Goal: Task Accomplishment & Management: Manage account settings

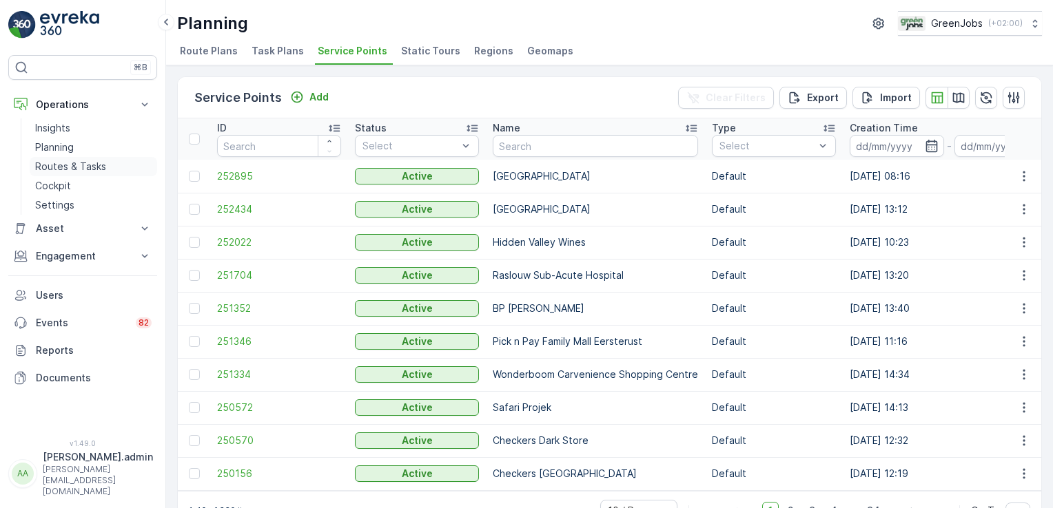
click at [90, 172] on p "Routes & Tasks" at bounding box center [70, 167] width 71 height 14
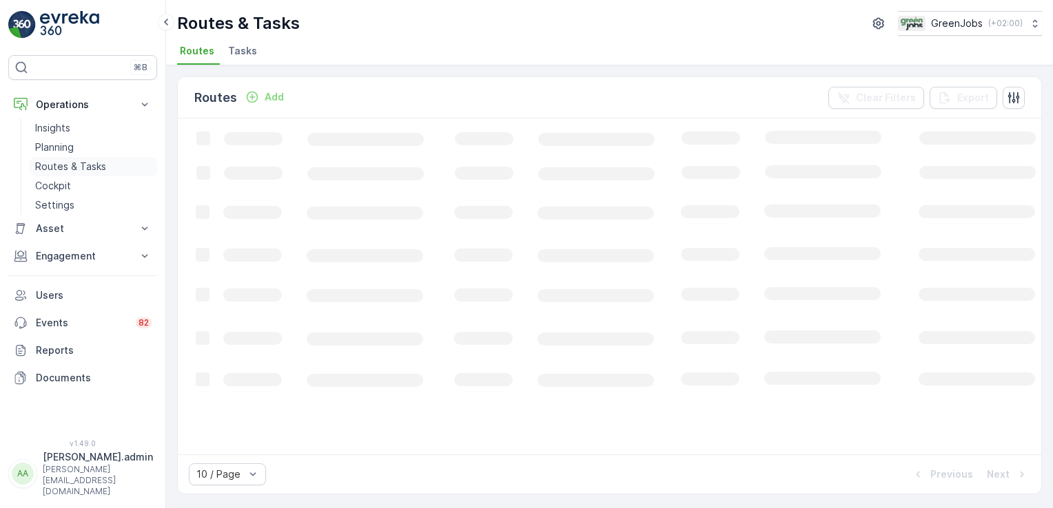
click at [87, 169] on p "Routes & Tasks" at bounding box center [70, 167] width 71 height 14
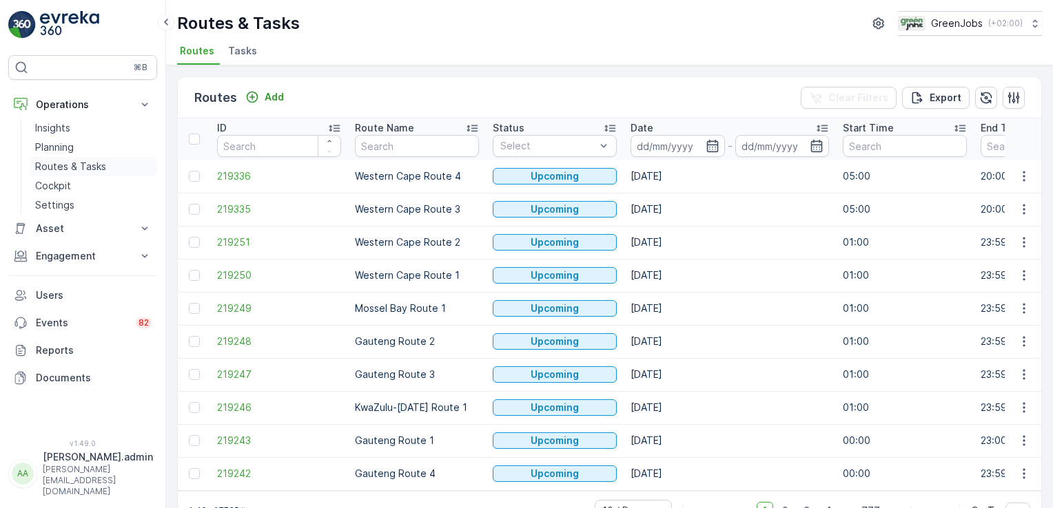
click at [86, 161] on p "Routes & Tasks" at bounding box center [70, 167] width 71 height 14
click at [664, 149] on input at bounding box center [677, 146] width 94 height 22
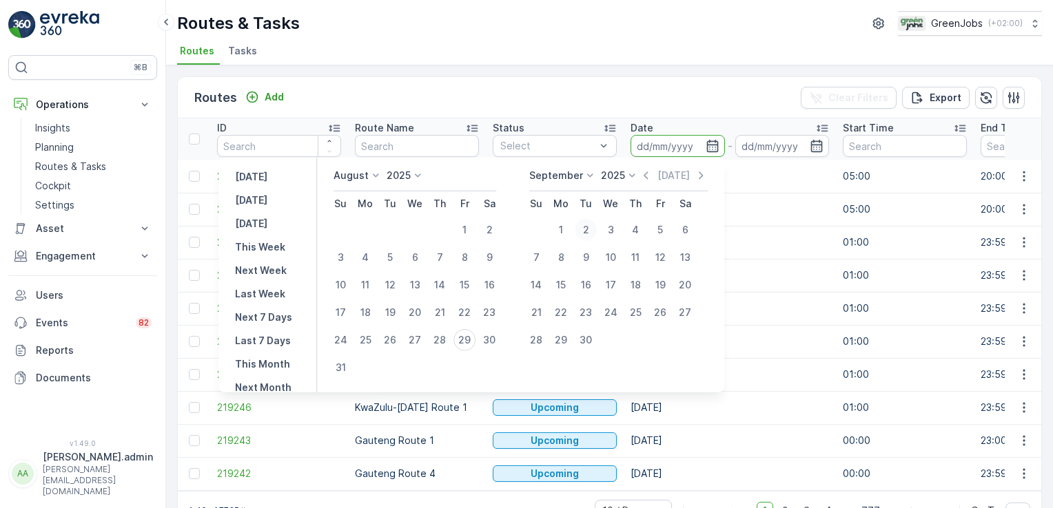
click at [592, 223] on div "2" at bounding box center [585, 230] width 22 height 22
type input "[DATE]"
click at [592, 223] on div "2" at bounding box center [585, 230] width 22 height 22
type input "[DATE]"
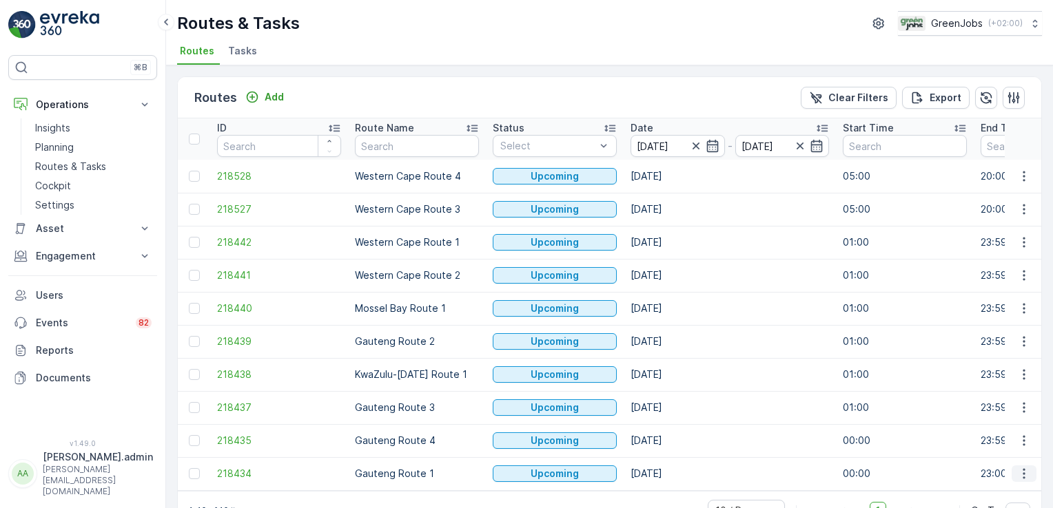
click at [1019, 470] on icon "button" at bounding box center [1024, 474] width 14 height 14
click at [1004, 366] on span "See More Details" at bounding box center [991, 369] width 80 height 14
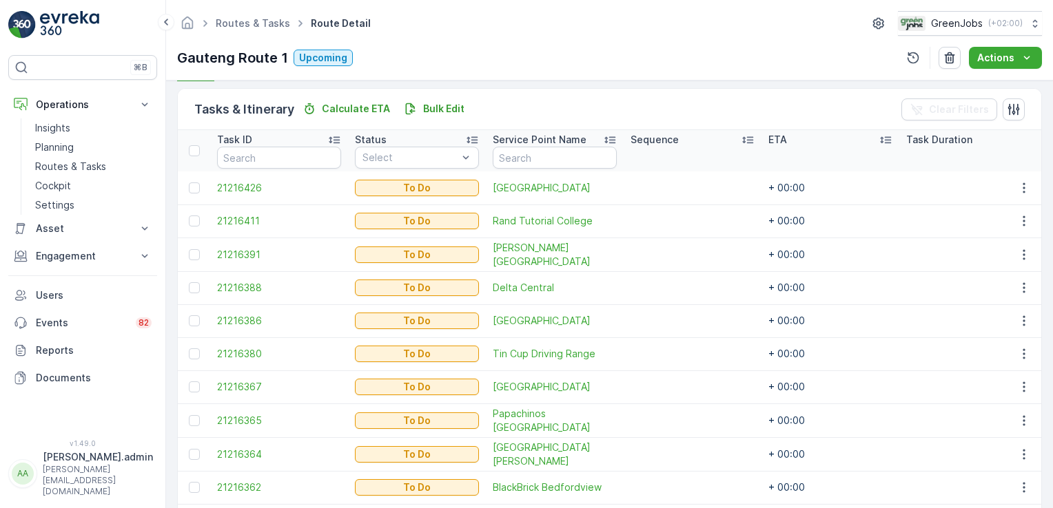
scroll to position [406, 0]
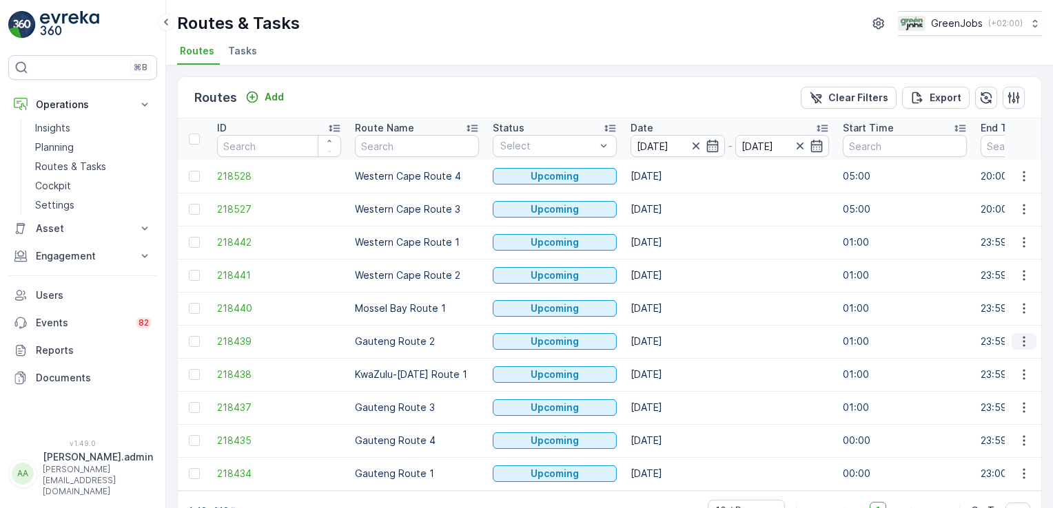
click at [1022, 338] on icon "button" at bounding box center [1024, 342] width 14 height 14
click at [1015, 359] on span "See More Details" at bounding box center [991, 361] width 80 height 14
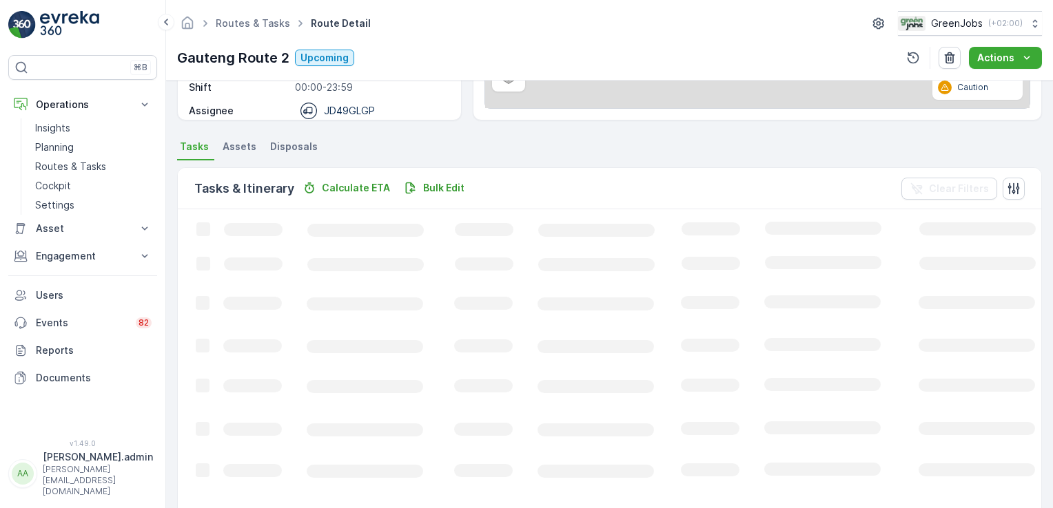
scroll to position [350, 0]
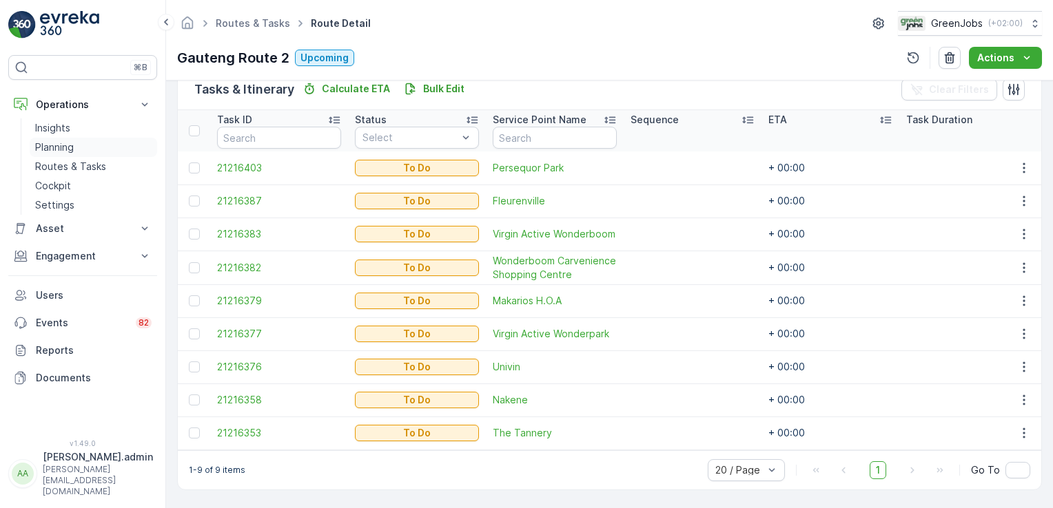
click at [69, 142] on p "Planning" at bounding box center [54, 148] width 39 height 14
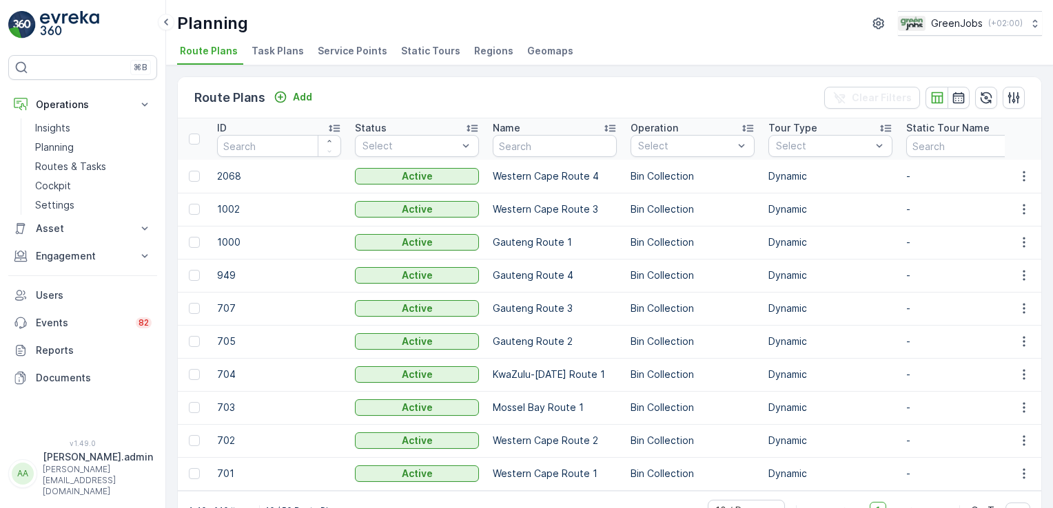
click at [353, 50] on span "Service Points" at bounding box center [353, 51] width 70 height 14
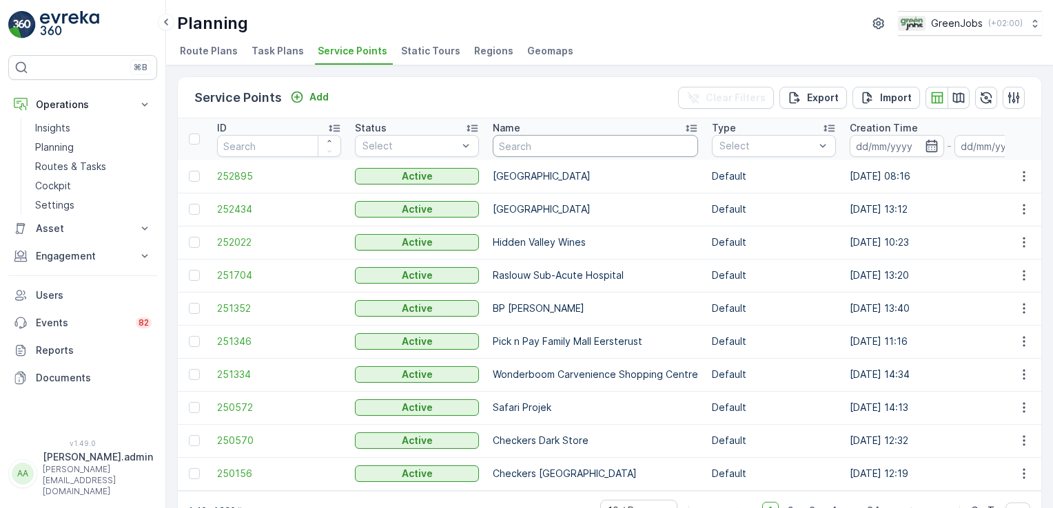
click at [552, 145] on input "text" at bounding box center [595, 146] width 205 height 22
type input "DANIE"
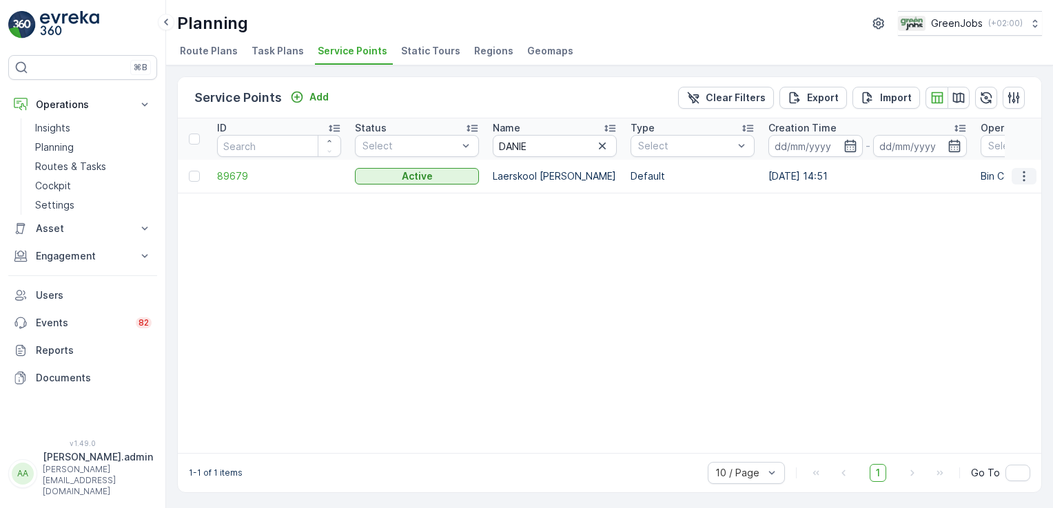
click at [1025, 172] on icon "button" at bounding box center [1024, 176] width 14 height 14
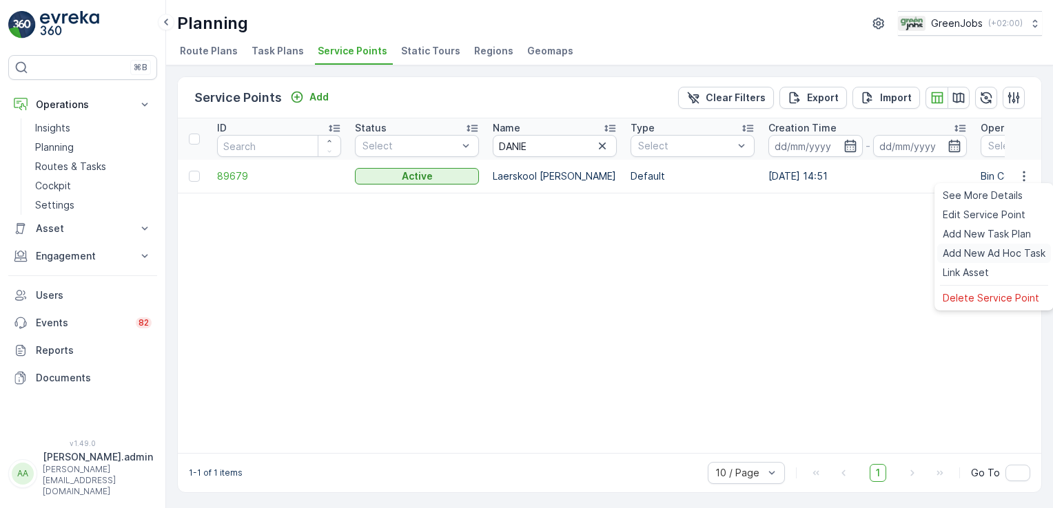
click at [988, 251] on span "Add New Ad Hoc Task" at bounding box center [993, 254] width 103 height 14
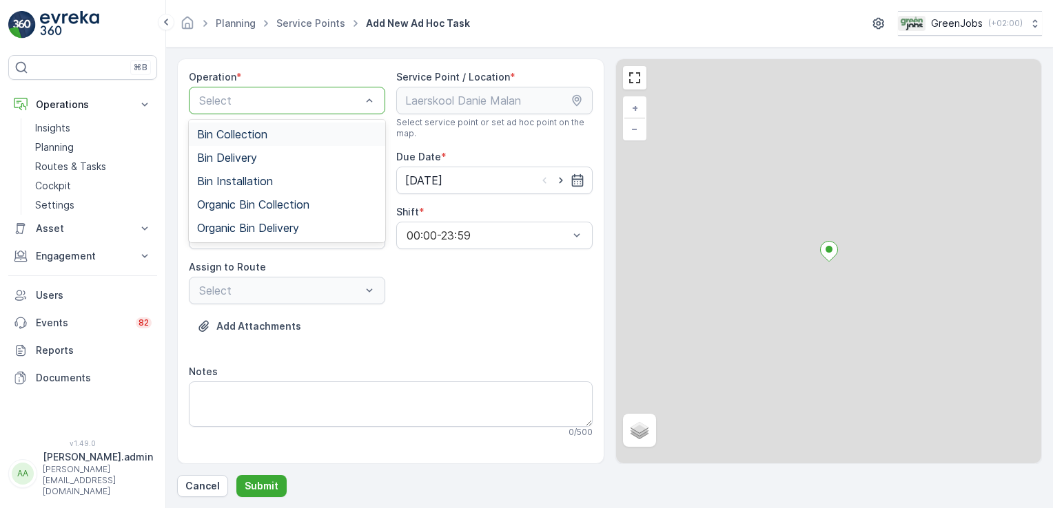
click at [241, 136] on span "Bin Collection" at bounding box center [232, 134] width 70 height 12
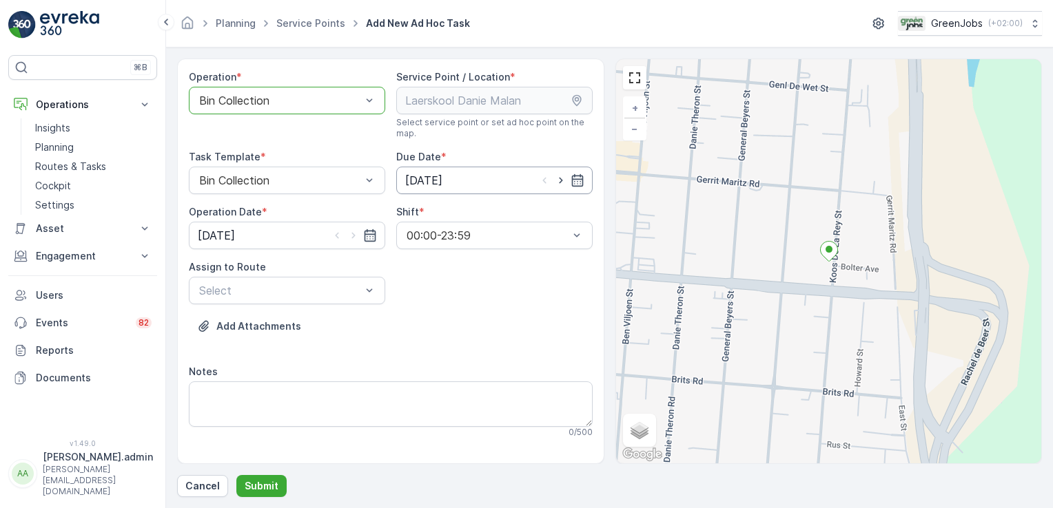
click at [444, 178] on input "[DATE]" at bounding box center [494, 181] width 196 height 28
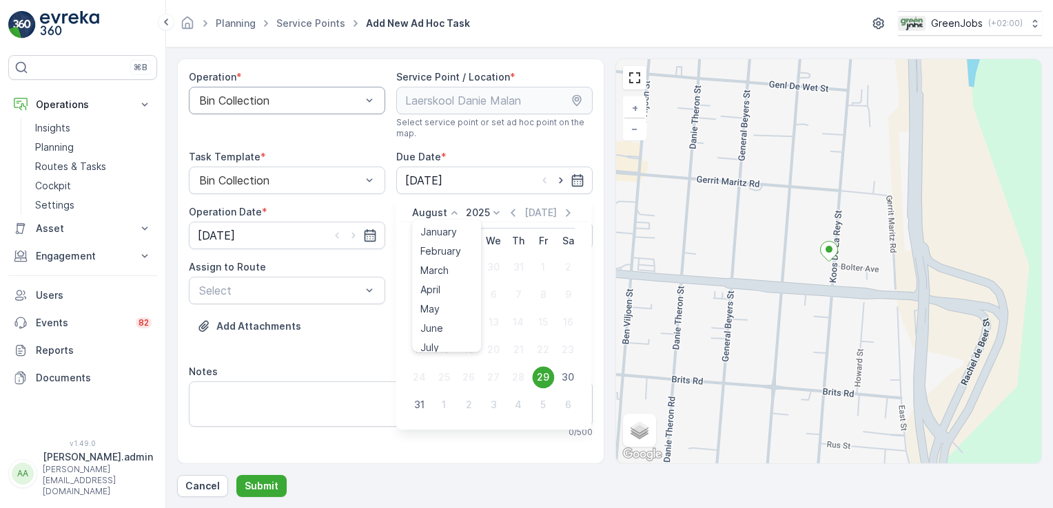
click at [453, 212] on icon at bounding box center [454, 213] width 14 height 14
click at [466, 296] on span "September" at bounding box center [446, 298] width 52 height 14
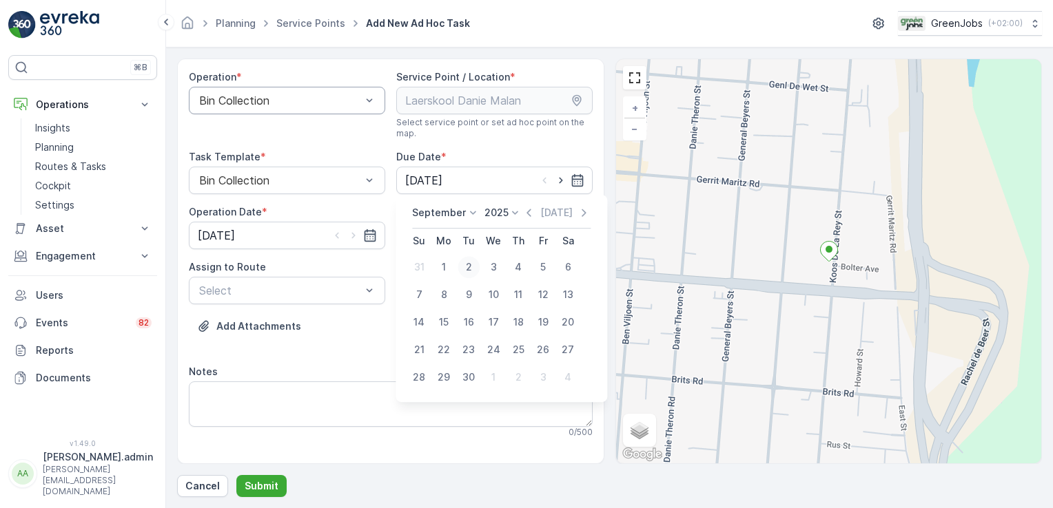
click at [467, 268] on div "2" at bounding box center [468, 267] width 22 height 22
type input "[DATE]"
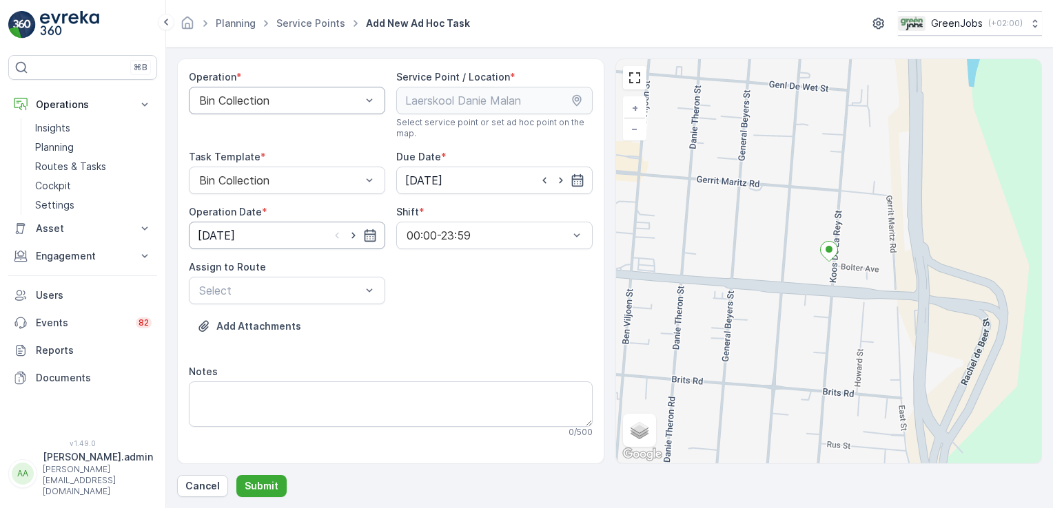
click at [225, 233] on input "[DATE]" at bounding box center [287, 236] width 196 height 28
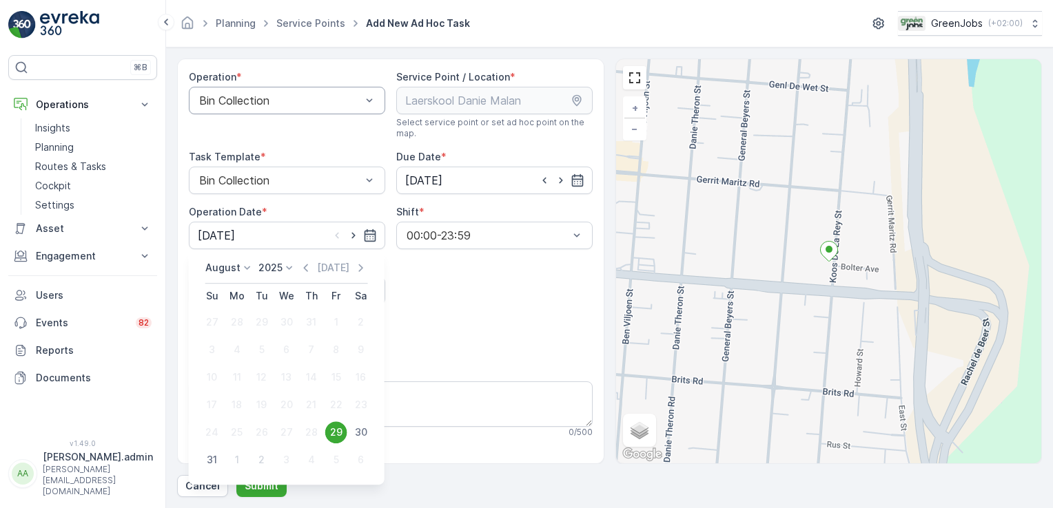
click at [248, 269] on icon at bounding box center [247, 268] width 14 height 14
click at [244, 359] on span "September" at bounding box center [240, 360] width 52 height 14
click at [230, 231] on input "[DATE]" at bounding box center [287, 236] width 196 height 28
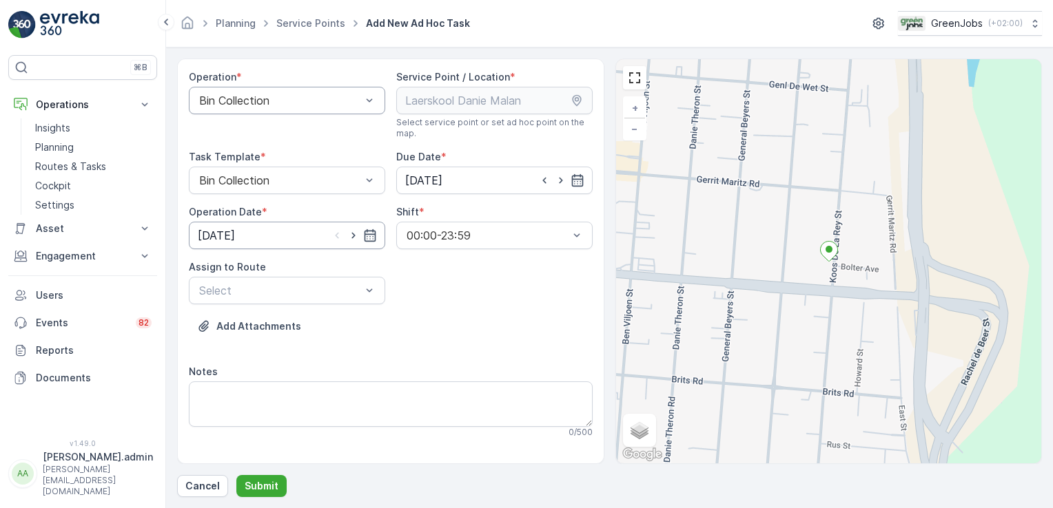
click at [230, 231] on input "[DATE]" at bounding box center [287, 236] width 196 height 28
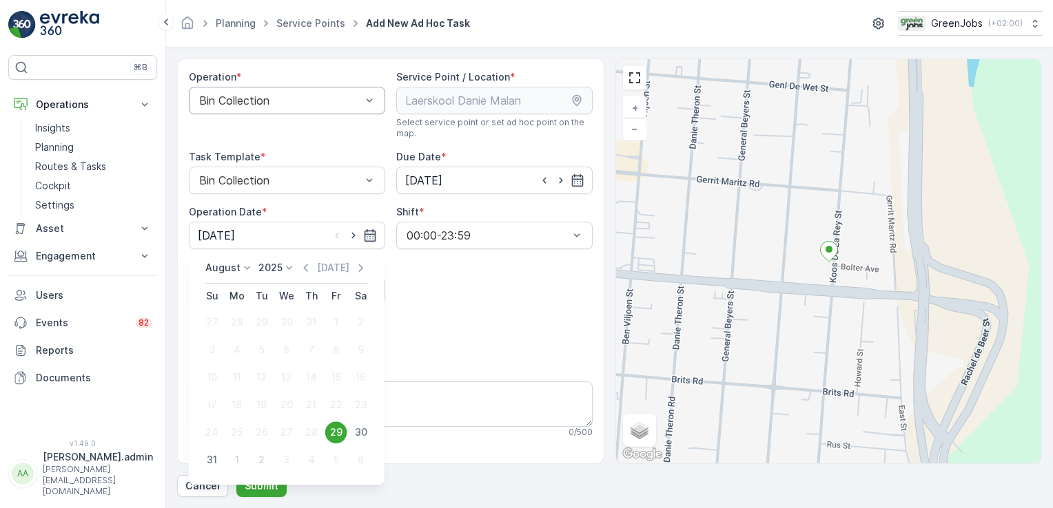
click at [245, 265] on icon at bounding box center [247, 268] width 14 height 14
click at [247, 365] on span "September" at bounding box center [240, 364] width 52 height 14
click at [260, 324] on div "2" at bounding box center [262, 322] width 22 height 22
type input "[DATE]"
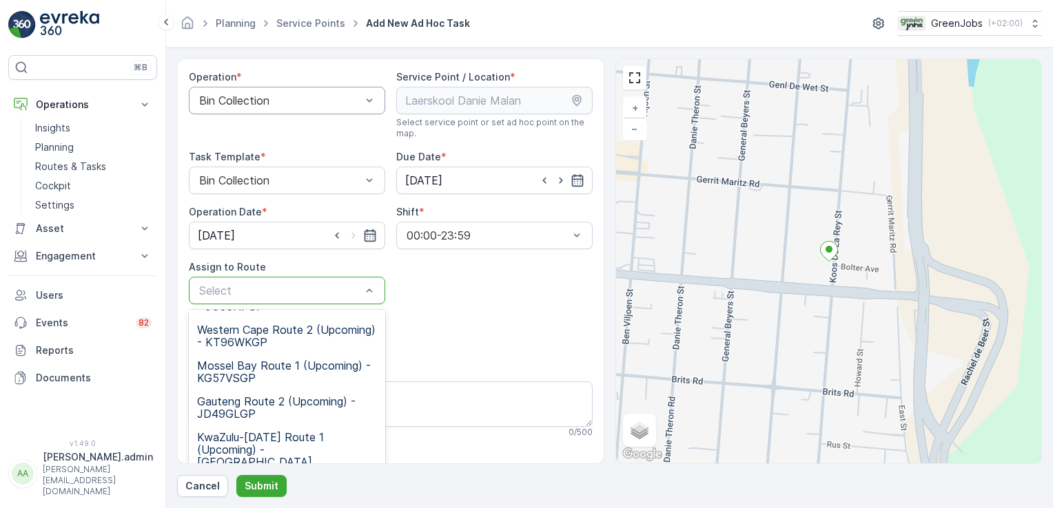
scroll to position [113, 0]
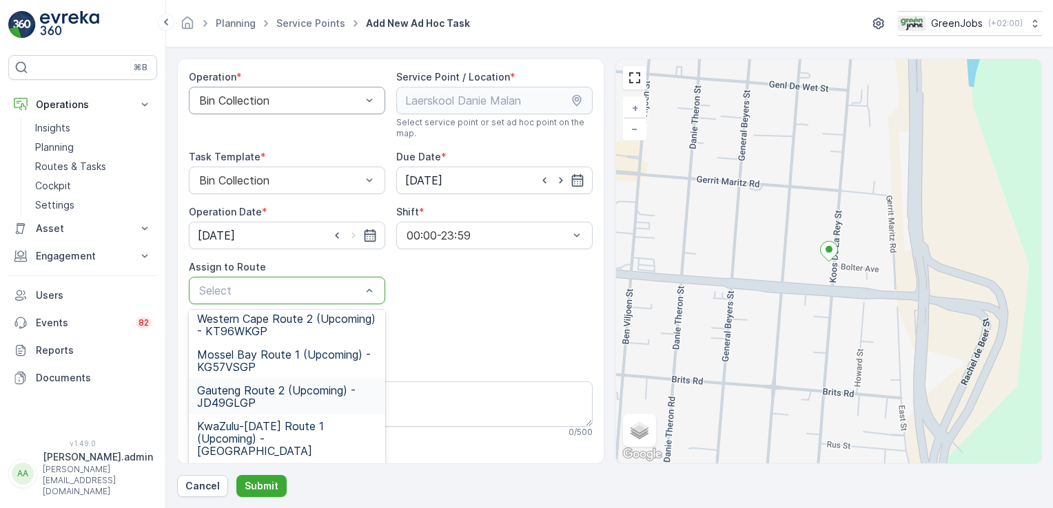
click at [238, 387] on span "Gauteng Route 2 (Upcoming) - JD49GLGP" at bounding box center [287, 396] width 180 height 25
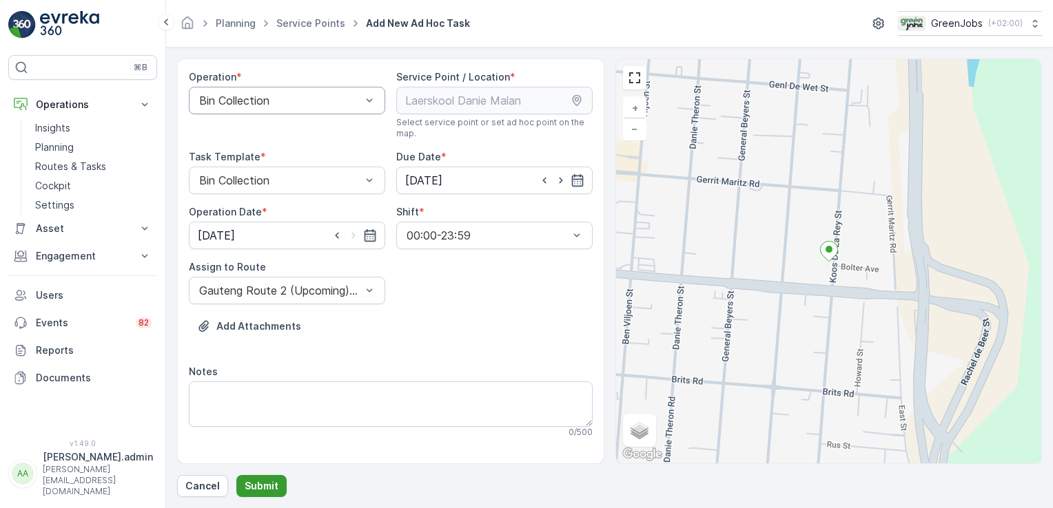
click at [267, 487] on p "Submit" at bounding box center [262, 486] width 34 height 14
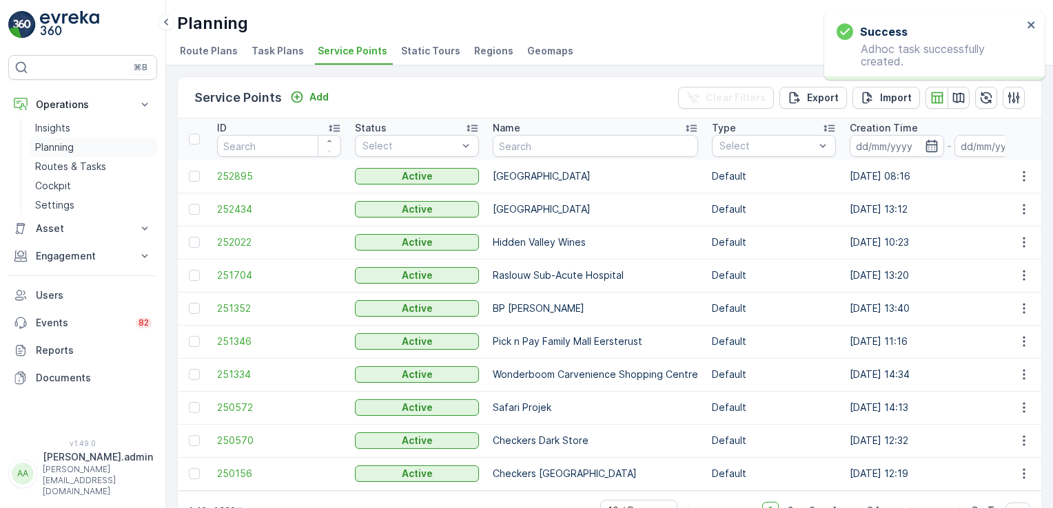
click at [50, 143] on p "Planning" at bounding box center [54, 148] width 39 height 14
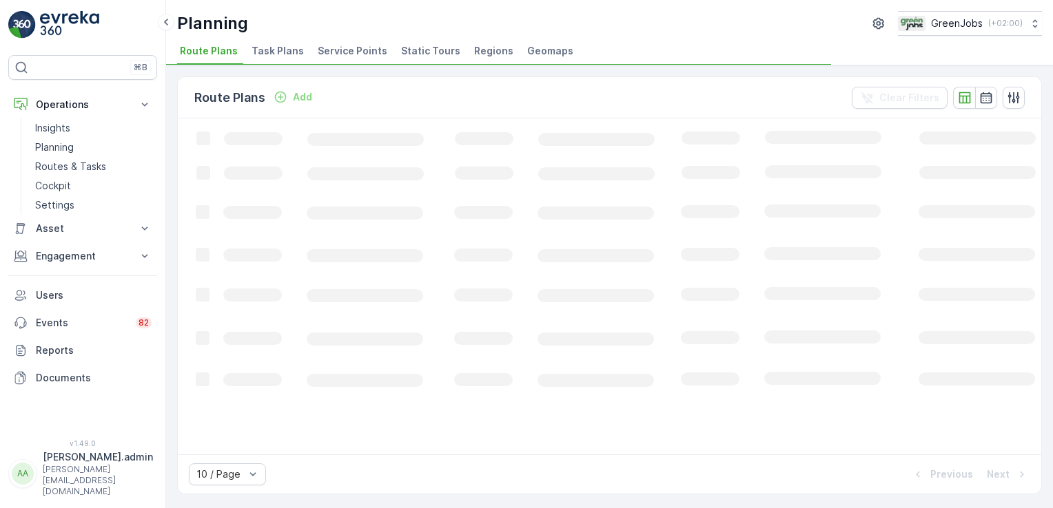
click at [274, 54] on span "Task Plans" at bounding box center [277, 51] width 52 height 14
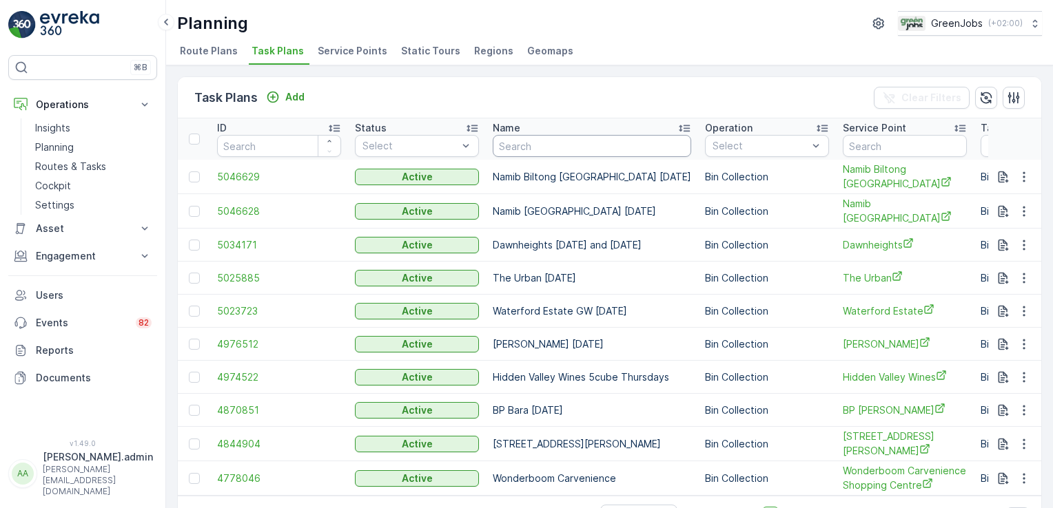
drag, startPoint x: 583, startPoint y: 170, endPoint x: 619, endPoint y: 211, distance: 54.7
type input "MEADOWRIDGE"
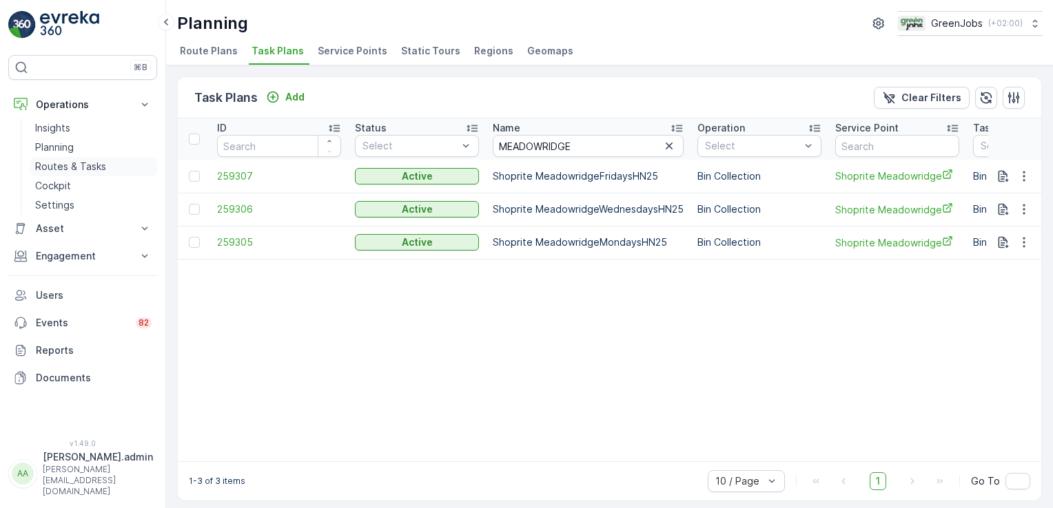
click at [92, 169] on p "Routes & Tasks" at bounding box center [70, 167] width 71 height 14
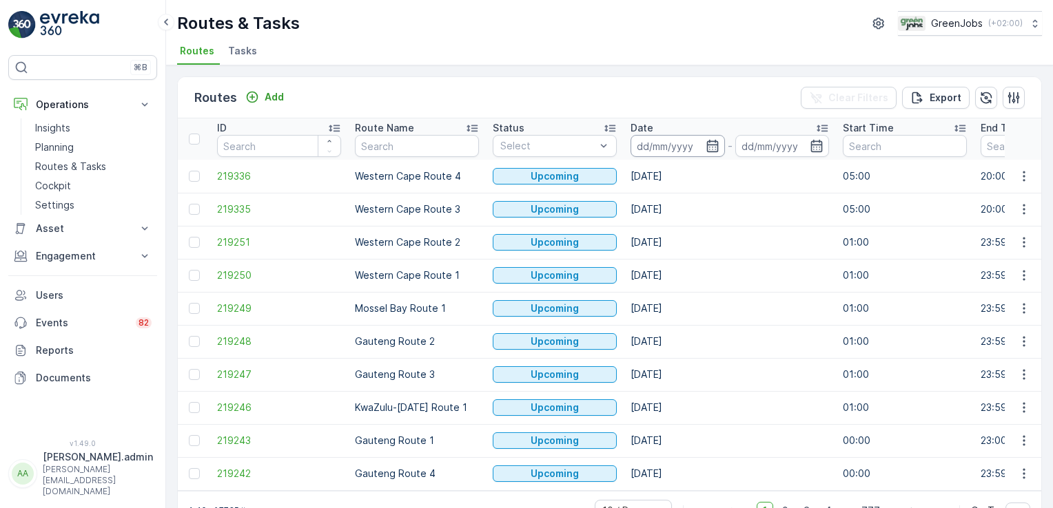
click at [681, 143] on input at bounding box center [677, 146] width 94 height 22
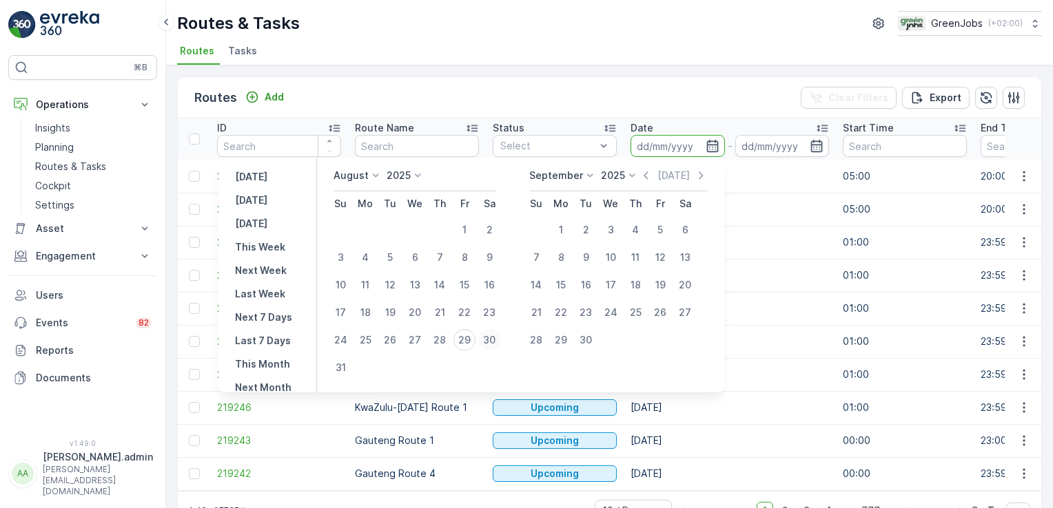
click at [500, 338] on div "30" at bounding box center [489, 340] width 22 height 22
type input "[DATE]"
click at [500, 338] on div "30" at bounding box center [489, 340] width 22 height 22
type input "[DATE]"
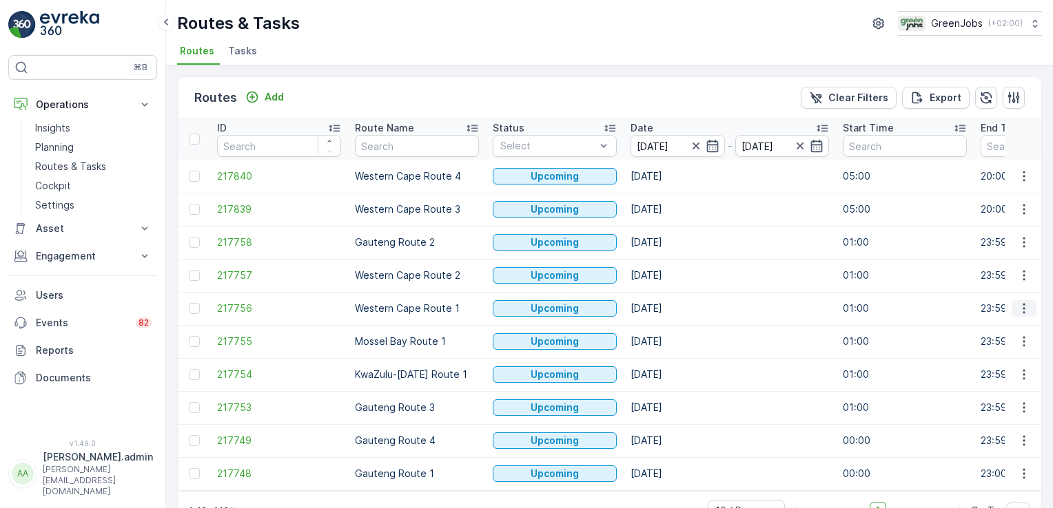
click at [1020, 304] on icon "button" at bounding box center [1024, 309] width 14 height 14
click at [1019, 327] on span "See More Details" at bounding box center [991, 328] width 80 height 14
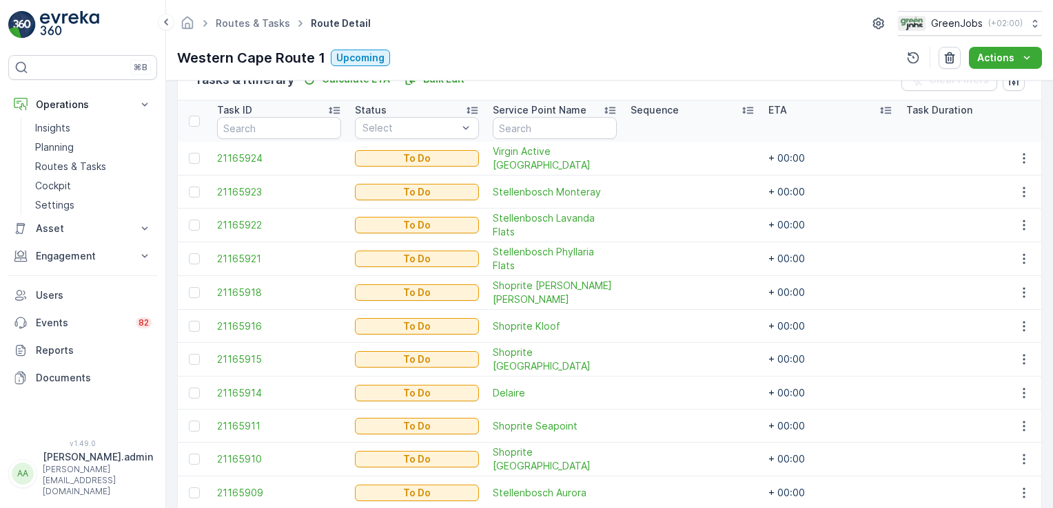
scroll to position [361, 0]
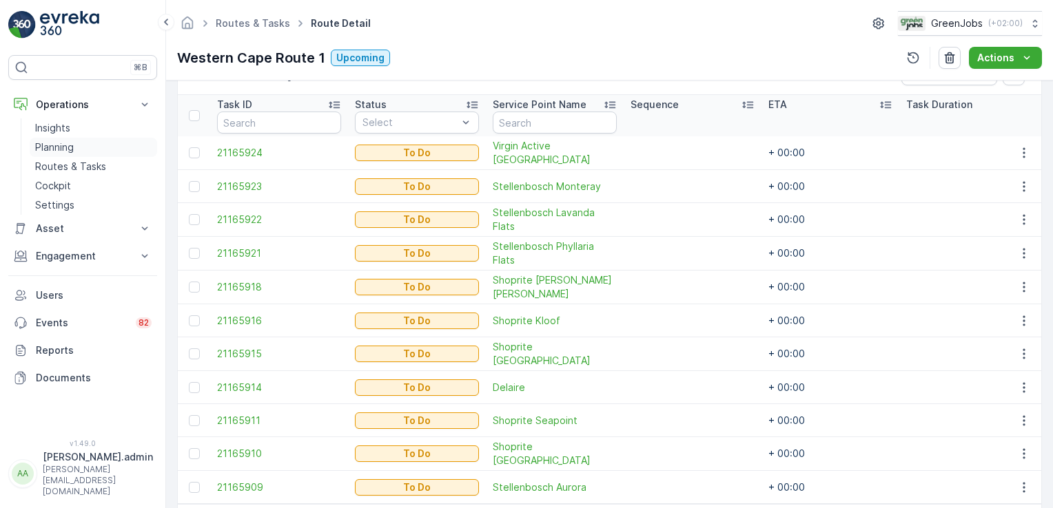
click at [49, 147] on p "Planning" at bounding box center [54, 148] width 39 height 14
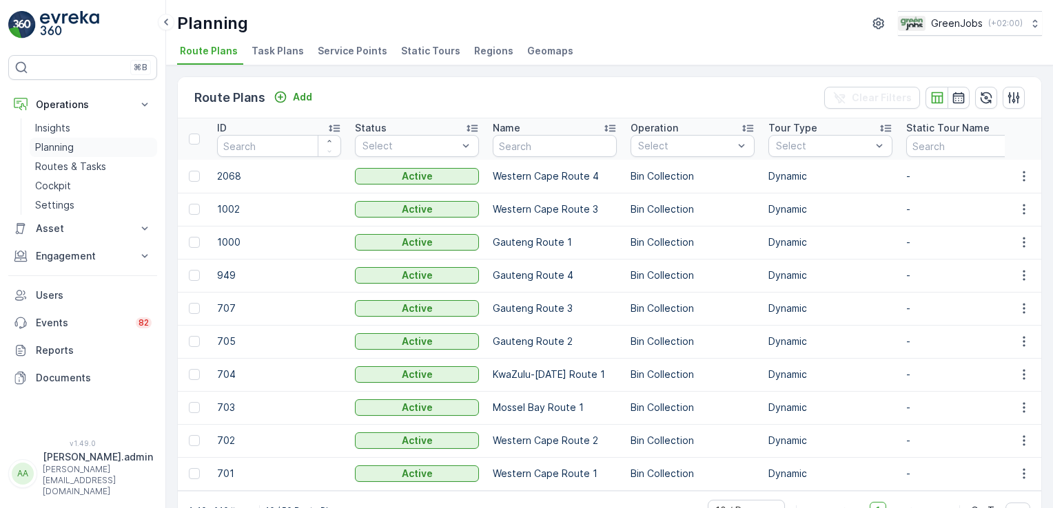
click at [63, 143] on p "Planning" at bounding box center [54, 148] width 39 height 14
click at [350, 44] on span "Service Points" at bounding box center [353, 51] width 70 height 14
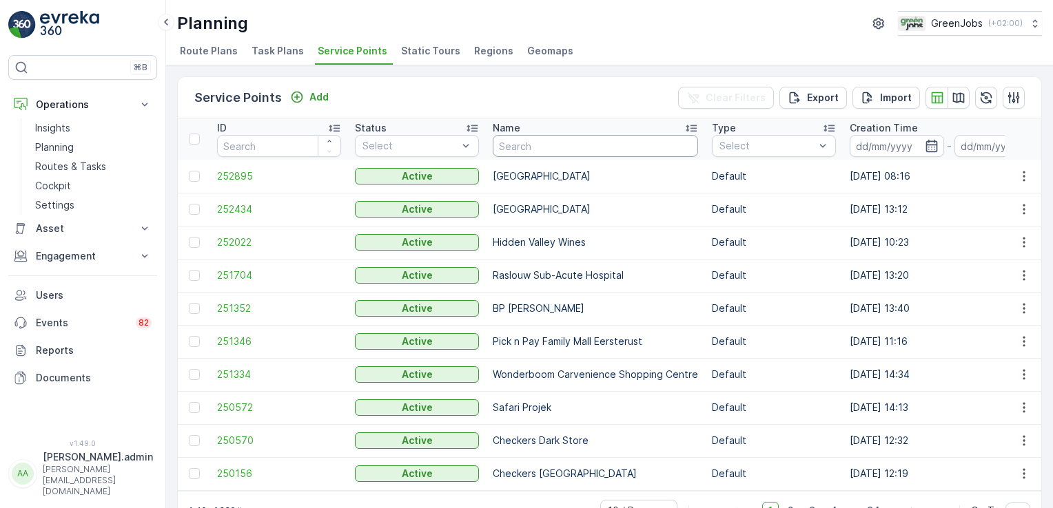
click at [561, 147] on input "text" at bounding box center [595, 146] width 205 height 22
type input "MEADO"
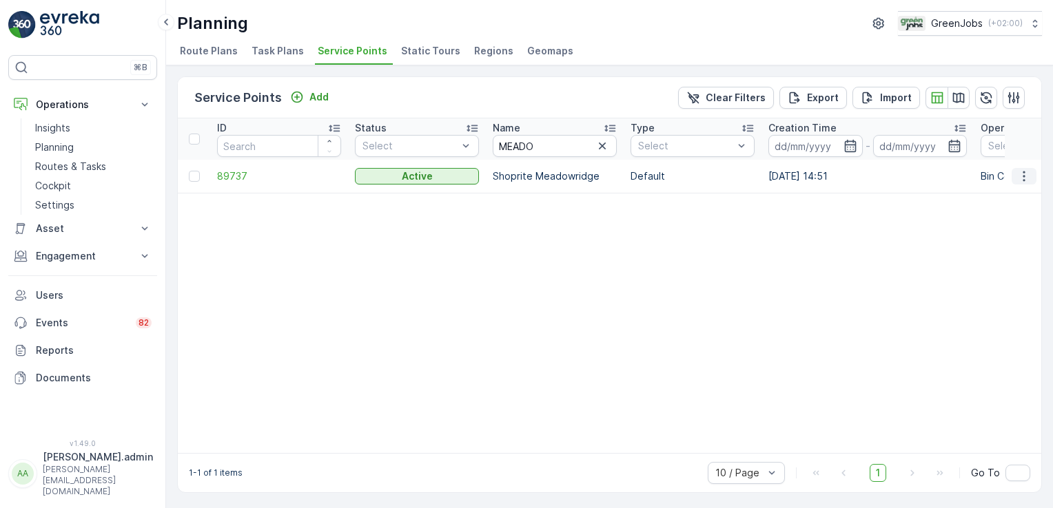
click at [1022, 172] on icon "button" at bounding box center [1024, 176] width 14 height 14
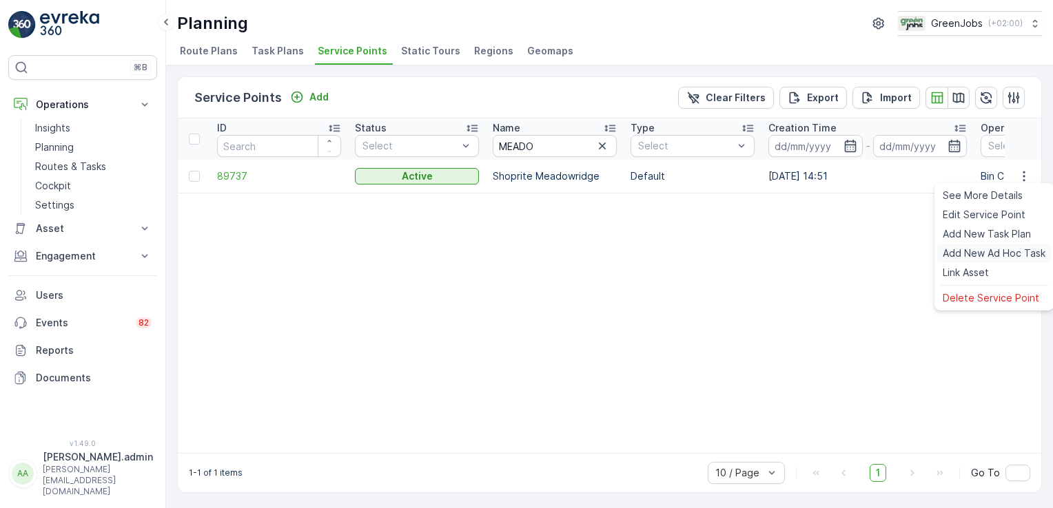
click at [978, 253] on span "Add New Ad Hoc Task" at bounding box center [993, 254] width 103 height 14
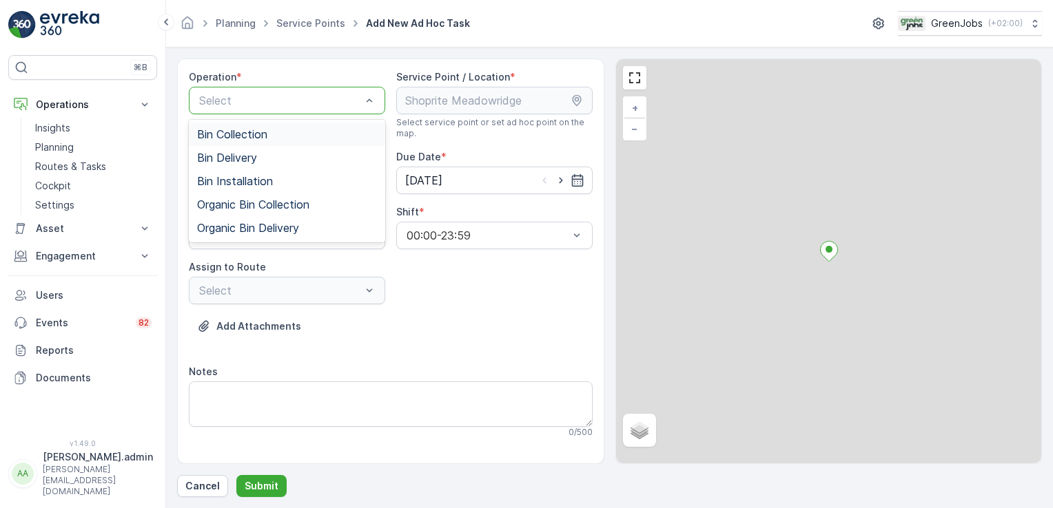
click at [346, 103] on div at bounding box center [280, 100] width 165 height 12
click at [288, 134] on div "Bin Collection" at bounding box center [287, 134] width 180 height 12
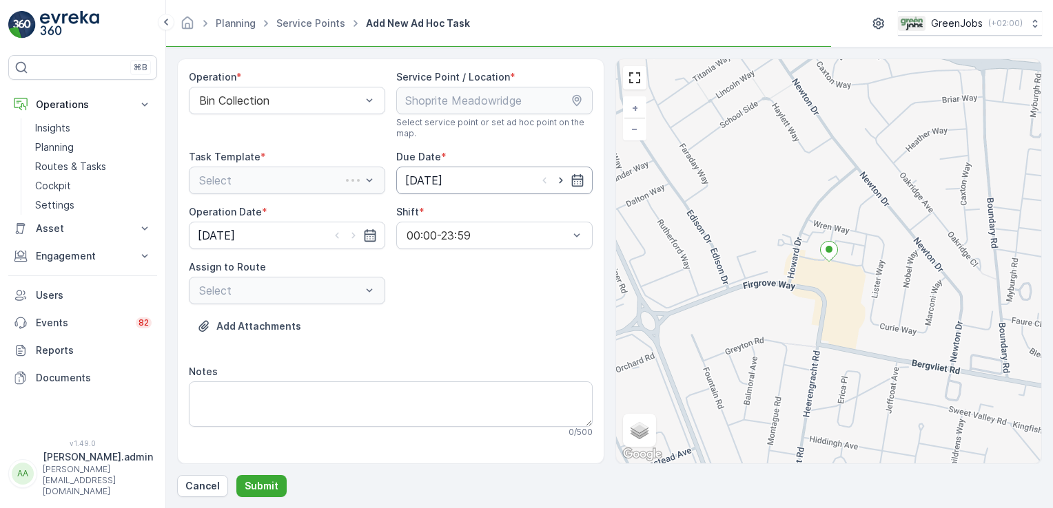
click at [430, 180] on input "[DATE]" at bounding box center [494, 181] width 196 height 28
click at [566, 372] on div "30" at bounding box center [568, 377] width 22 height 22
type input "[DATE]"
click at [263, 229] on input "[DATE]" at bounding box center [287, 236] width 196 height 28
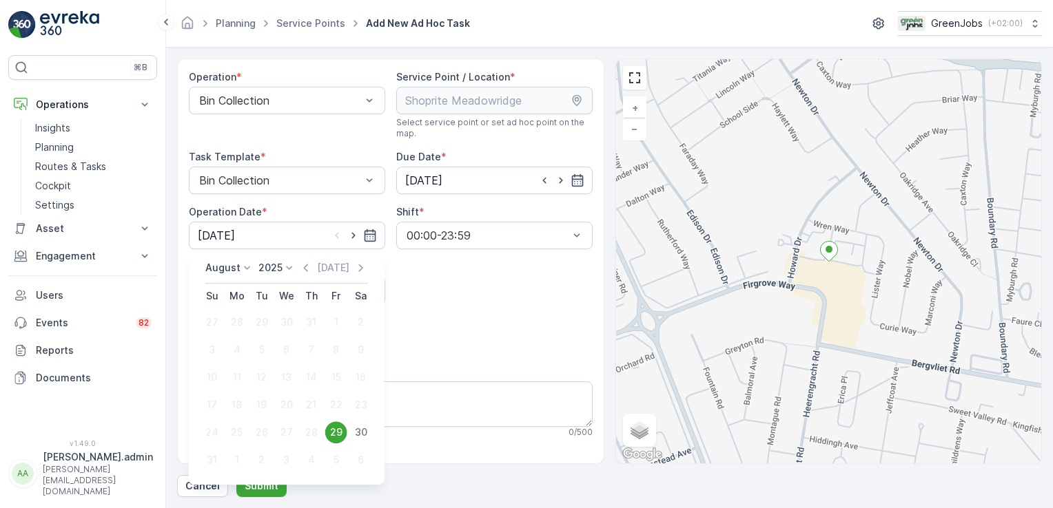
click at [361, 431] on div "30" at bounding box center [361, 433] width 22 height 22
type input "[DATE]"
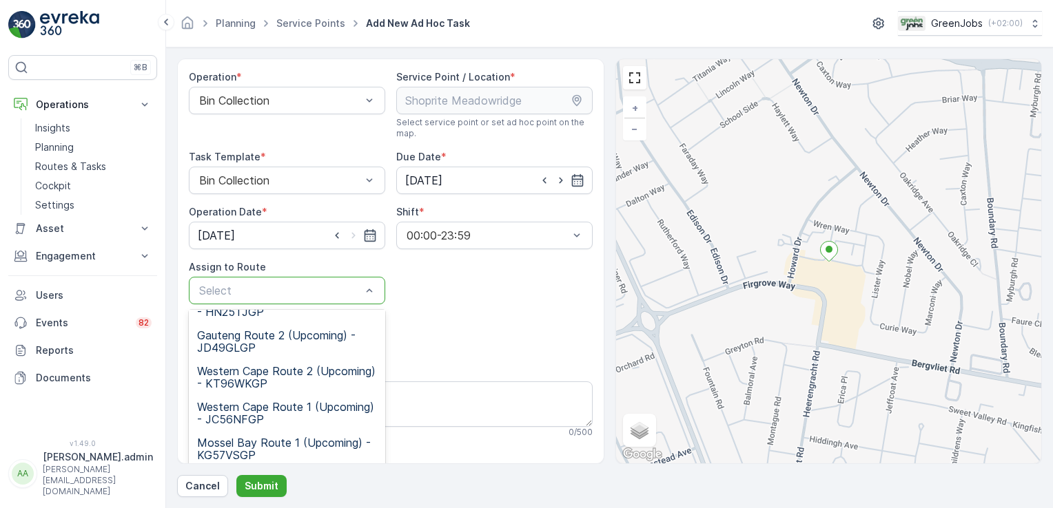
scroll to position [62, 0]
click at [244, 401] on span "Western Cape Route 1 (Upcoming) - JC56NFGP" at bounding box center [287, 412] width 180 height 25
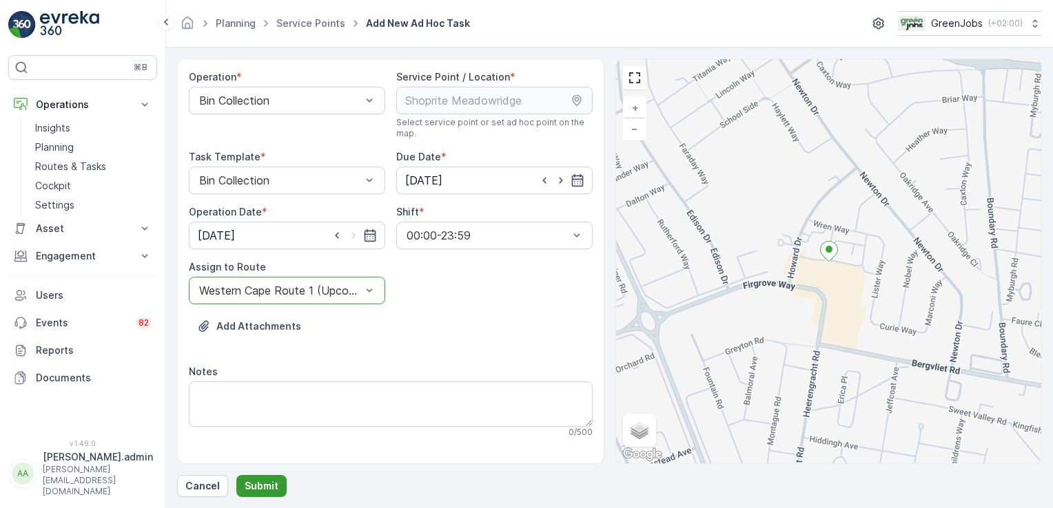
click at [270, 482] on p "Submit" at bounding box center [262, 486] width 34 height 14
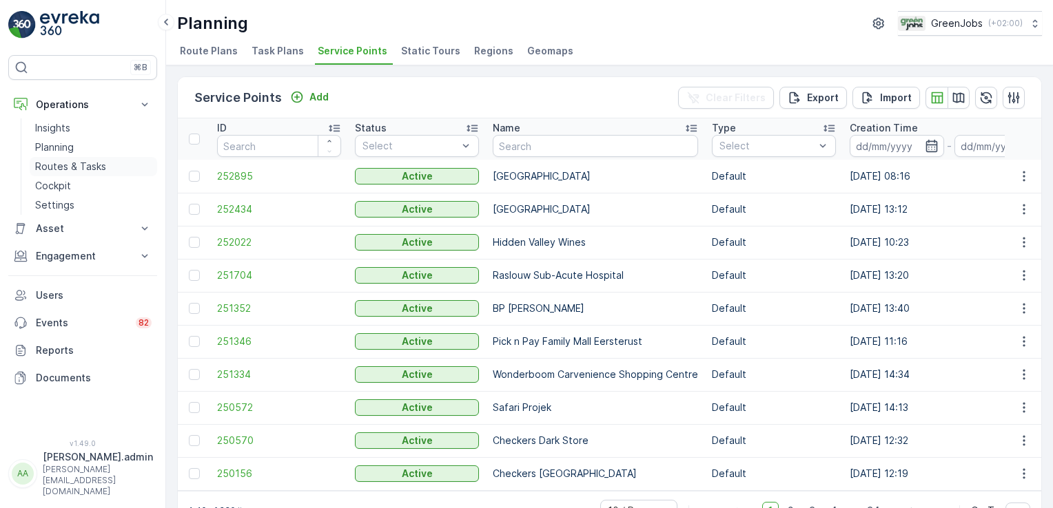
click at [86, 160] on p "Routes & Tasks" at bounding box center [70, 167] width 71 height 14
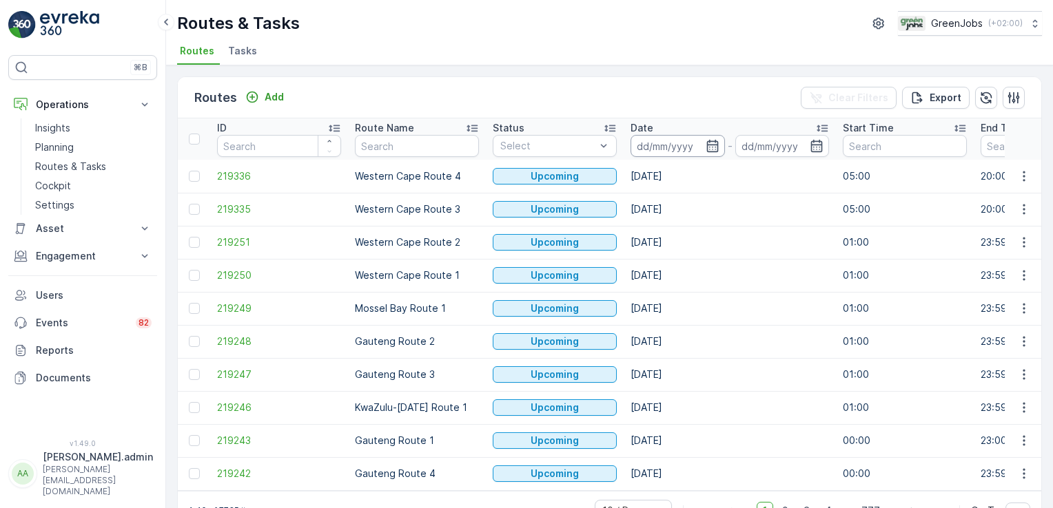
click at [652, 142] on input at bounding box center [677, 146] width 94 height 22
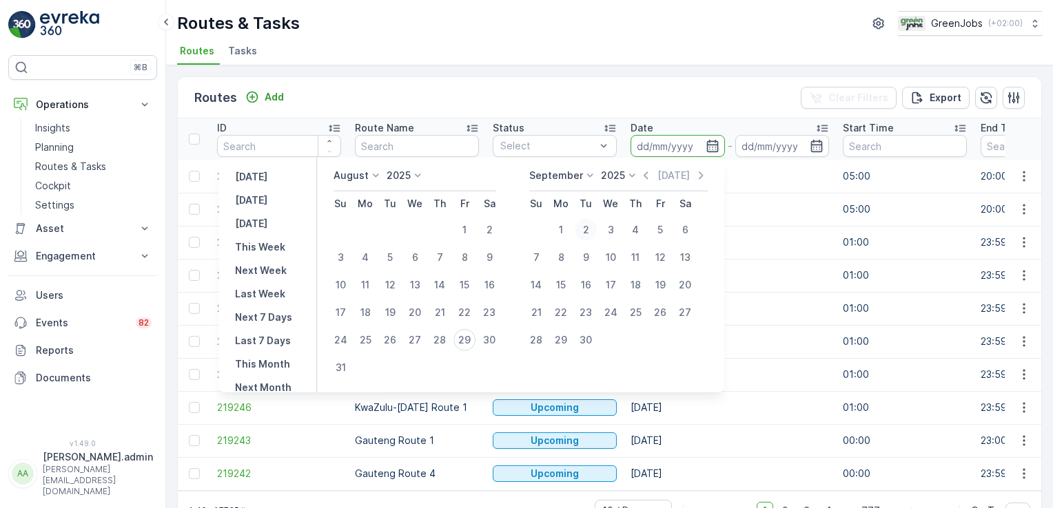
click at [592, 225] on div "2" at bounding box center [585, 230] width 22 height 22
type input "[DATE]"
click at [592, 225] on div "2" at bounding box center [585, 230] width 22 height 22
type input "[DATE]"
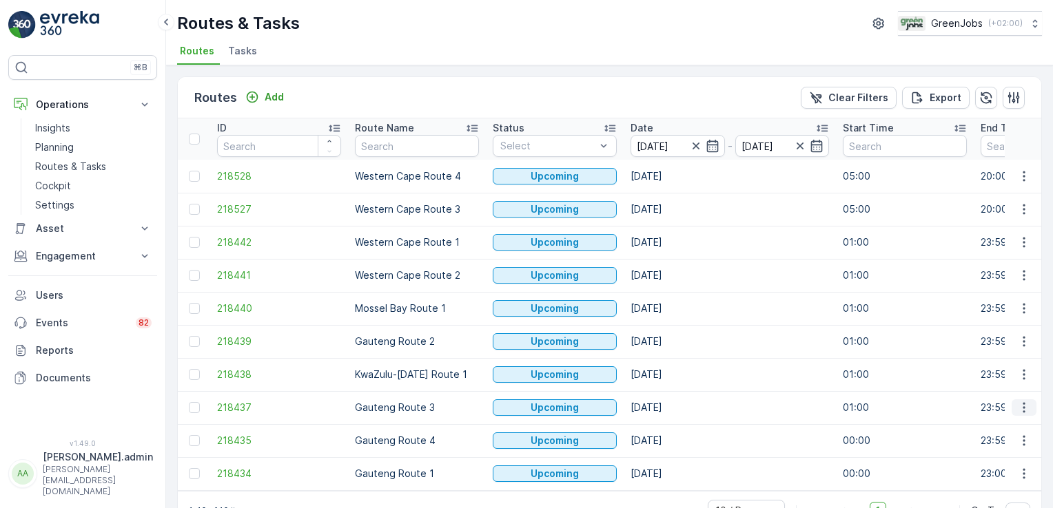
click at [1022, 404] on icon "button" at bounding box center [1023, 408] width 2 height 10
click at [1022, 302] on span "See More Details" at bounding box center [991, 303] width 80 height 14
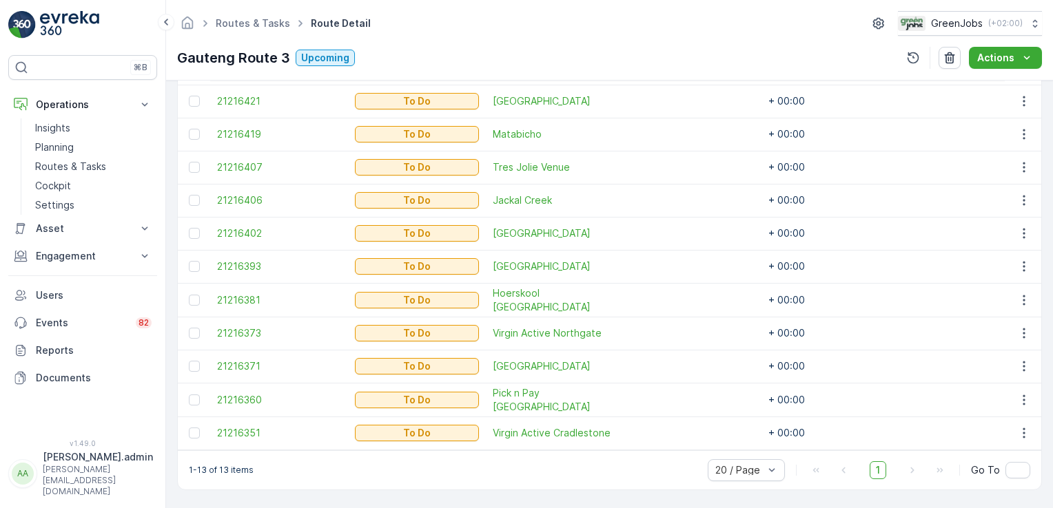
scroll to position [482, 0]
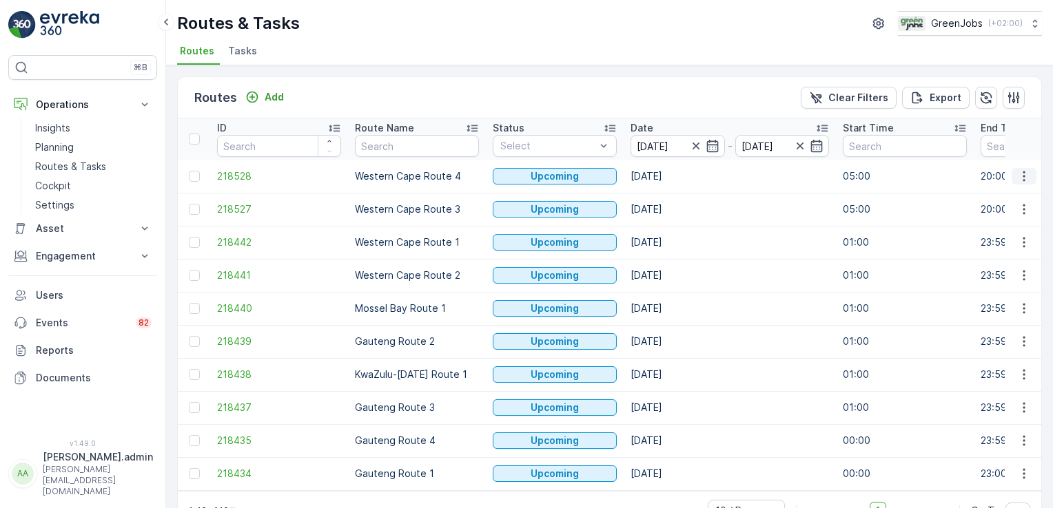
click at [1017, 169] on icon "button" at bounding box center [1024, 176] width 14 height 14
click at [1012, 198] on span "See More Details" at bounding box center [991, 196] width 80 height 14
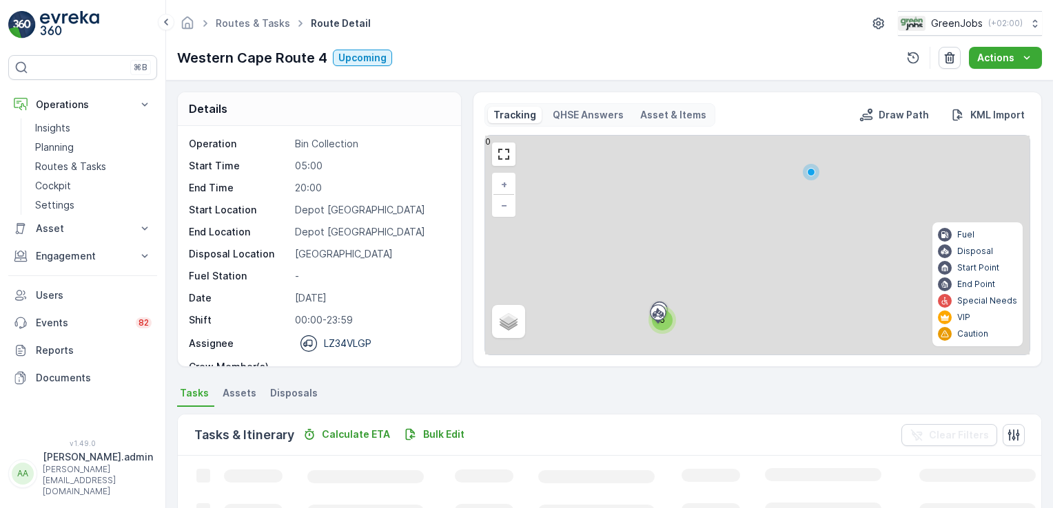
scroll to position [218, 0]
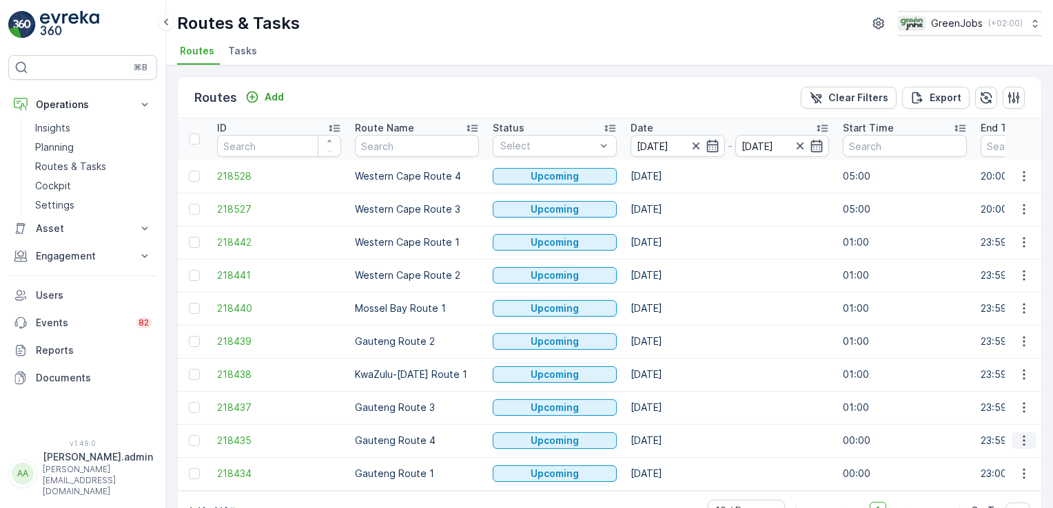
click at [1019, 438] on icon "button" at bounding box center [1024, 441] width 14 height 14
click at [988, 336] on span "See More Details" at bounding box center [991, 336] width 80 height 14
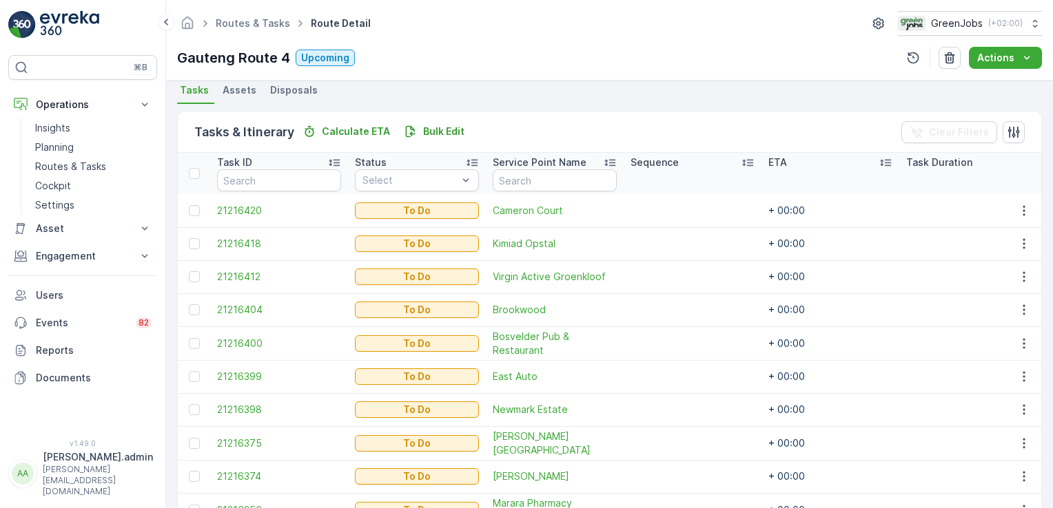
scroll to position [384, 0]
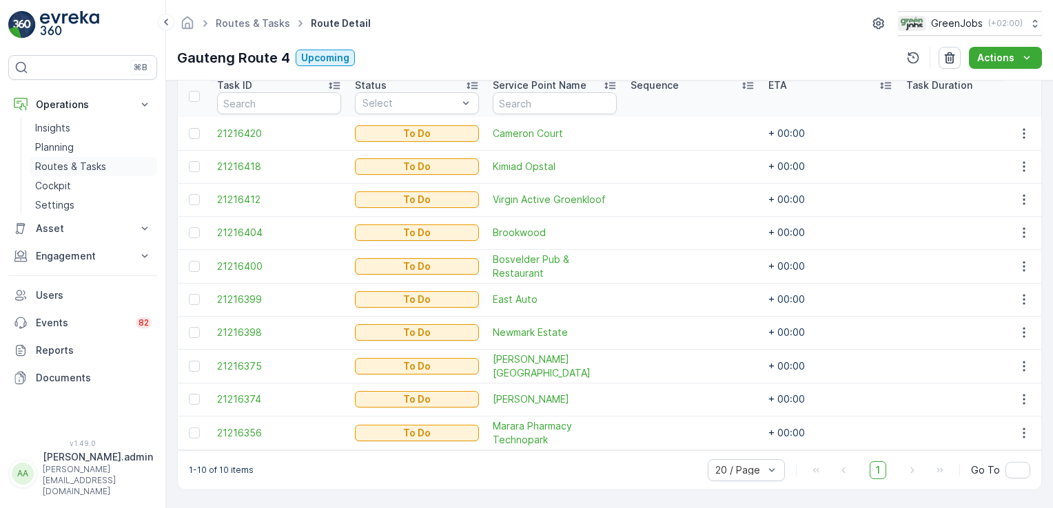
click at [64, 164] on p "Routes & Tasks" at bounding box center [70, 167] width 71 height 14
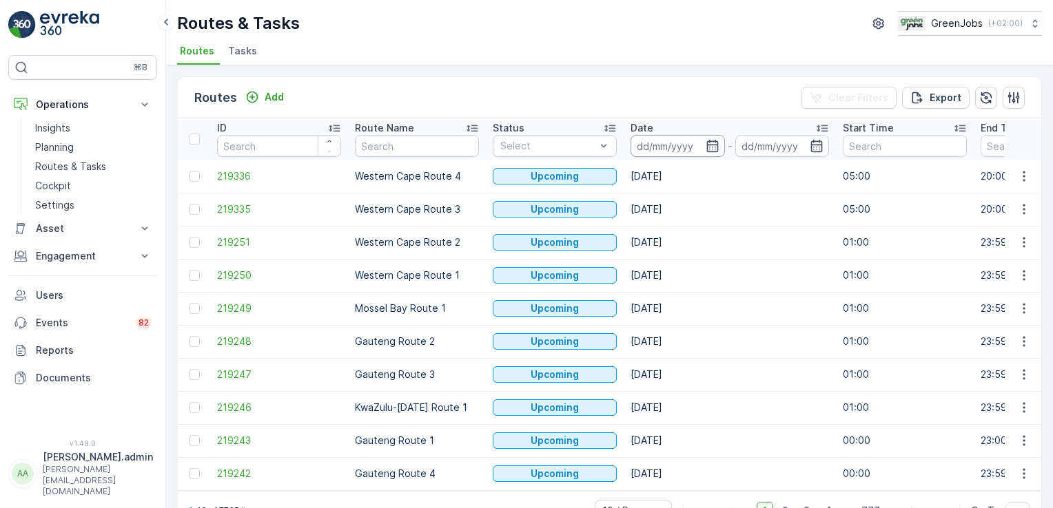
click at [662, 152] on input at bounding box center [677, 146] width 94 height 22
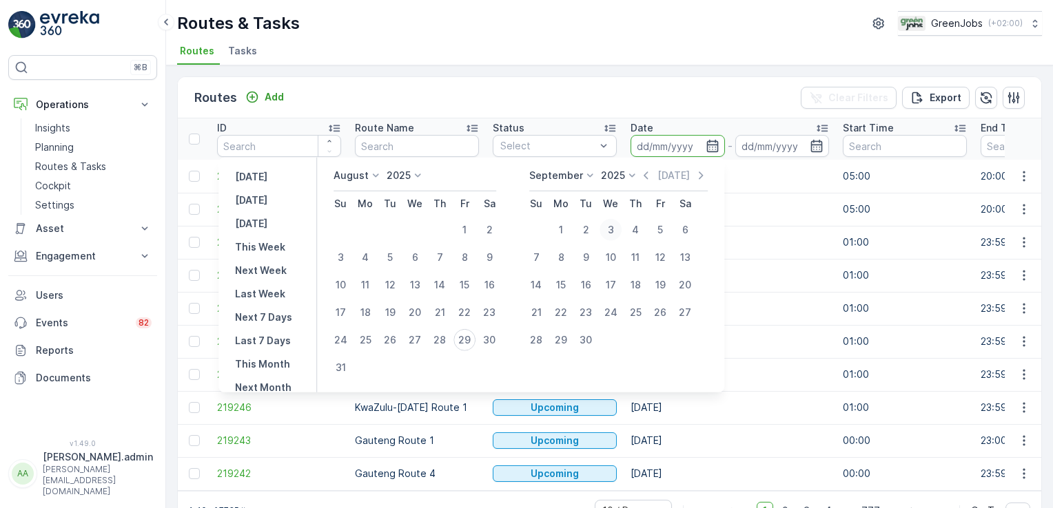
click at [618, 227] on div "3" at bounding box center [610, 230] width 22 height 22
type input "[DATE]"
click at [618, 227] on div "3" at bounding box center [610, 230] width 22 height 22
type input "[DATE]"
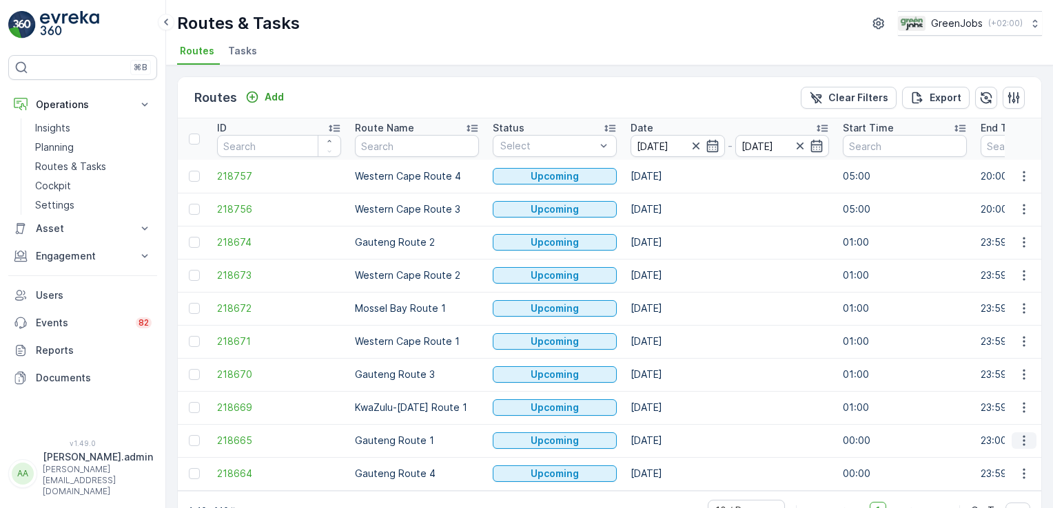
click at [1019, 434] on icon "button" at bounding box center [1024, 441] width 14 height 14
click at [999, 333] on span "See More Details" at bounding box center [991, 336] width 80 height 14
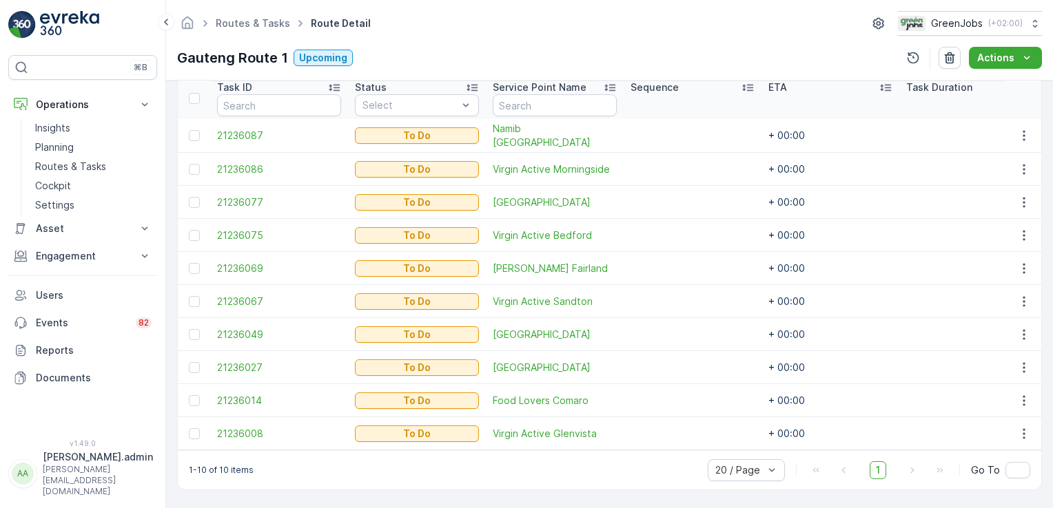
scroll to position [383, 0]
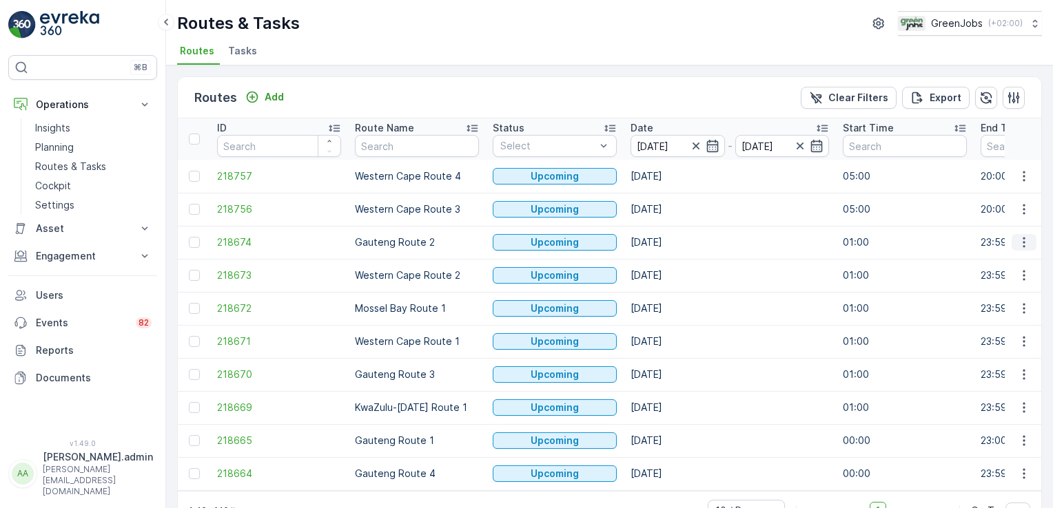
click at [1017, 239] on icon "button" at bounding box center [1024, 243] width 14 height 14
click at [1017, 265] on span "See More Details" at bounding box center [991, 262] width 80 height 14
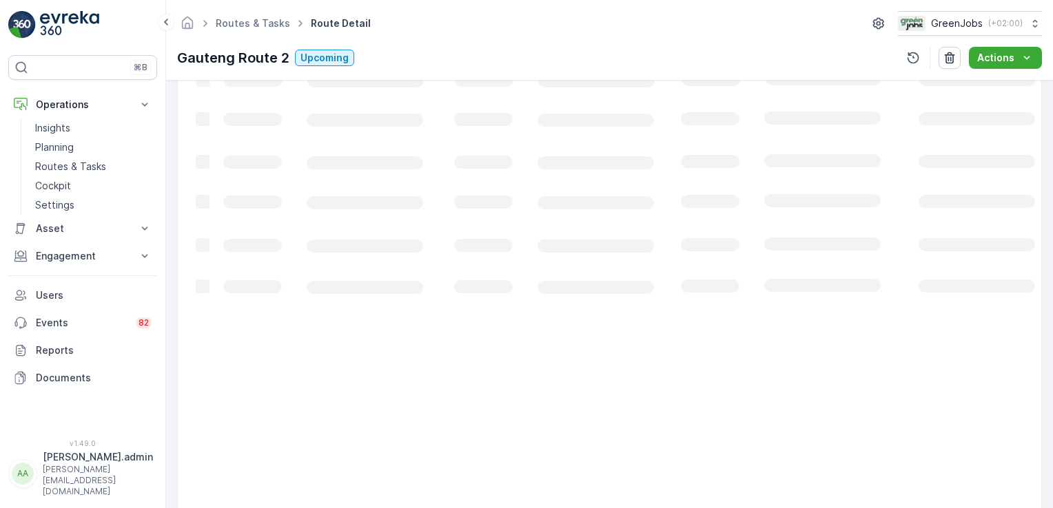
scroll to position [416, 0]
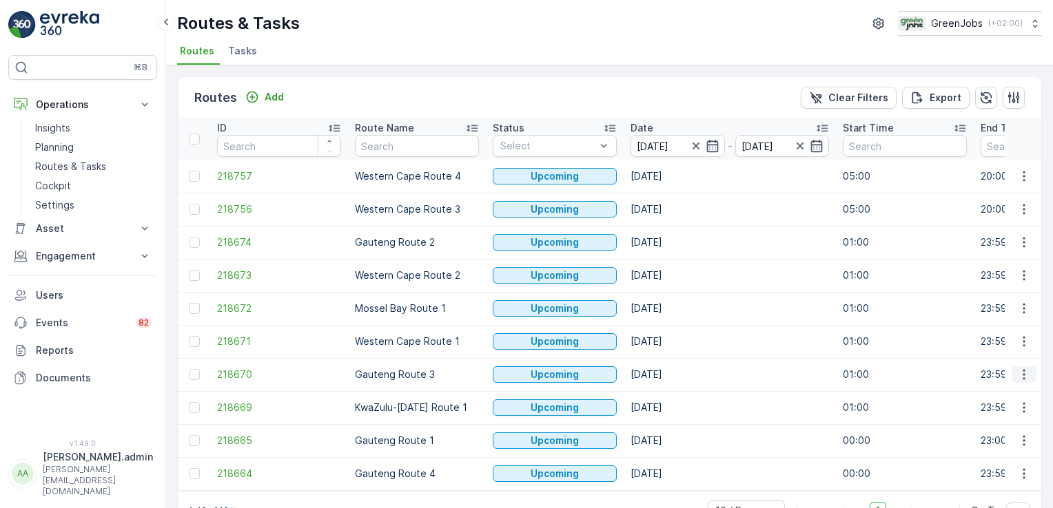
click at [1019, 366] on td at bounding box center [1022, 374] width 37 height 33
click at [1017, 377] on icon "button" at bounding box center [1024, 375] width 14 height 14
click at [1020, 392] on span "See More Details" at bounding box center [991, 394] width 80 height 14
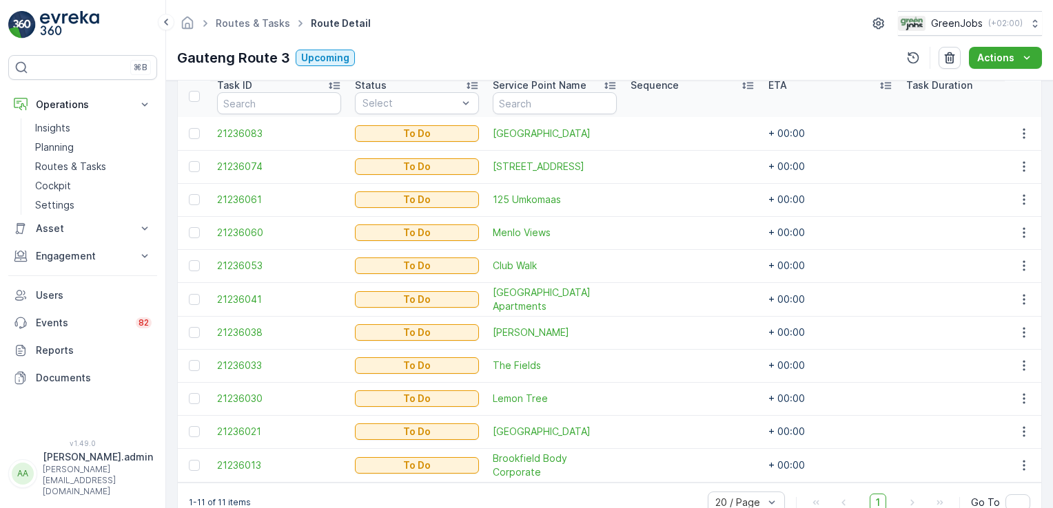
scroll to position [395, 0]
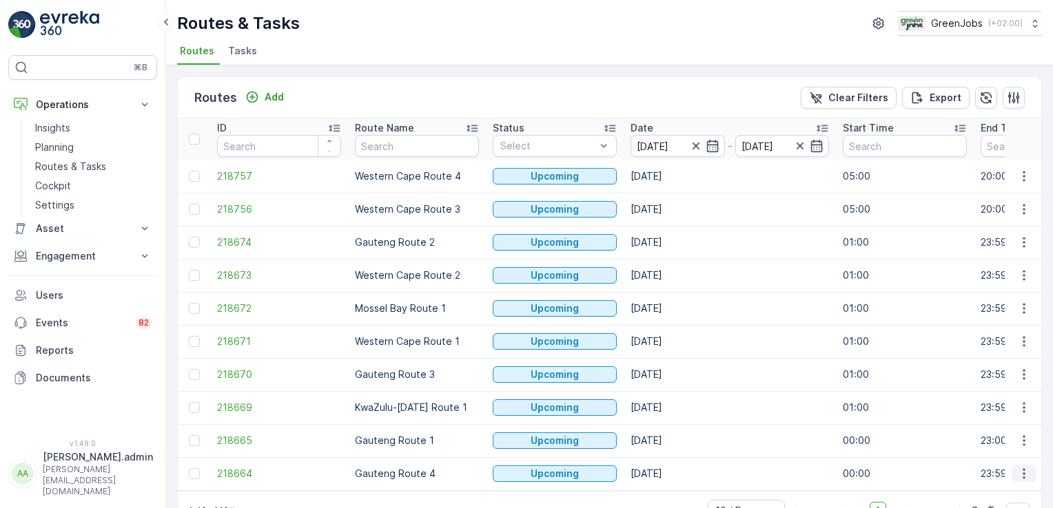
click at [1017, 472] on icon "button" at bounding box center [1024, 474] width 14 height 14
click at [1000, 365] on span "See More Details" at bounding box center [991, 369] width 80 height 14
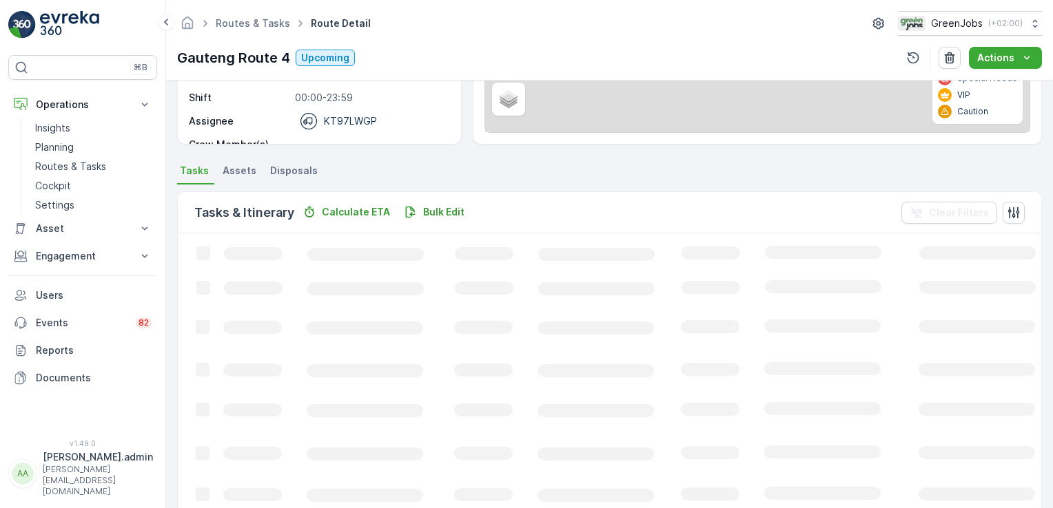
scroll to position [201, 0]
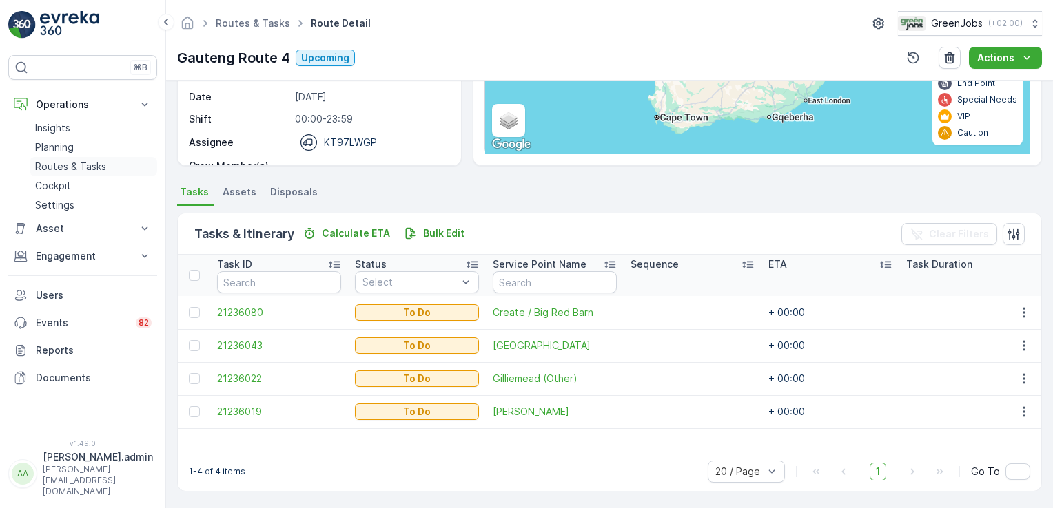
click at [77, 167] on p "Routes & Tasks" at bounding box center [70, 167] width 71 height 14
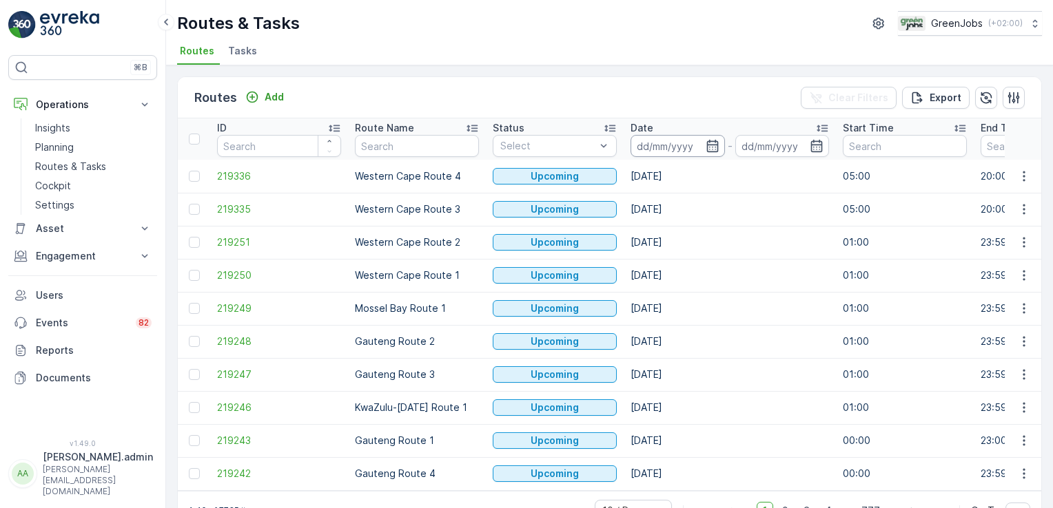
click at [656, 147] on input at bounding box center [677, 146] width 94 height 22
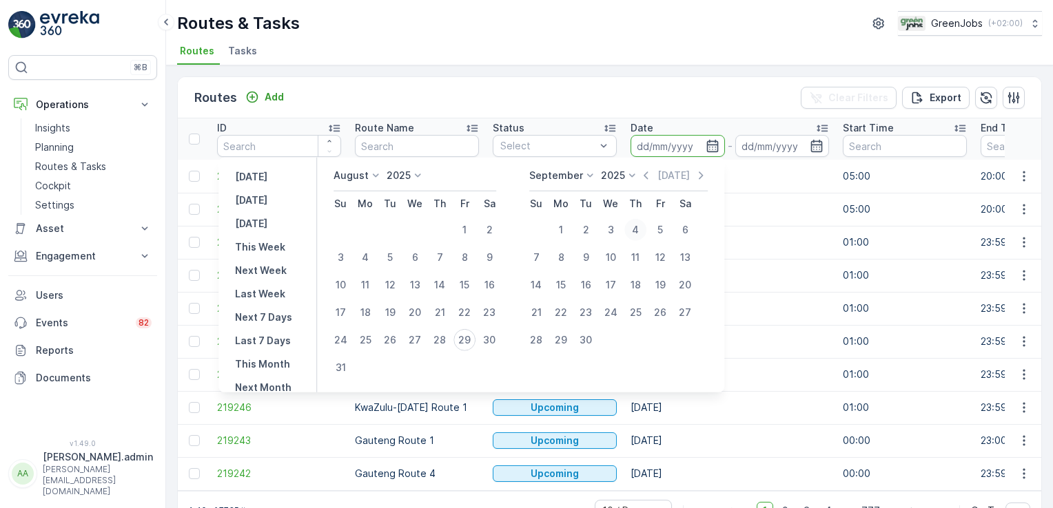
click at [645, 226] on div "4" at bounding box center [635, 230] width 22 height 22
type input "[DATE]"
click at [645, 226] on div "4" at bounding box center [635, 230] width 22 height 22
type input "[DATE]"
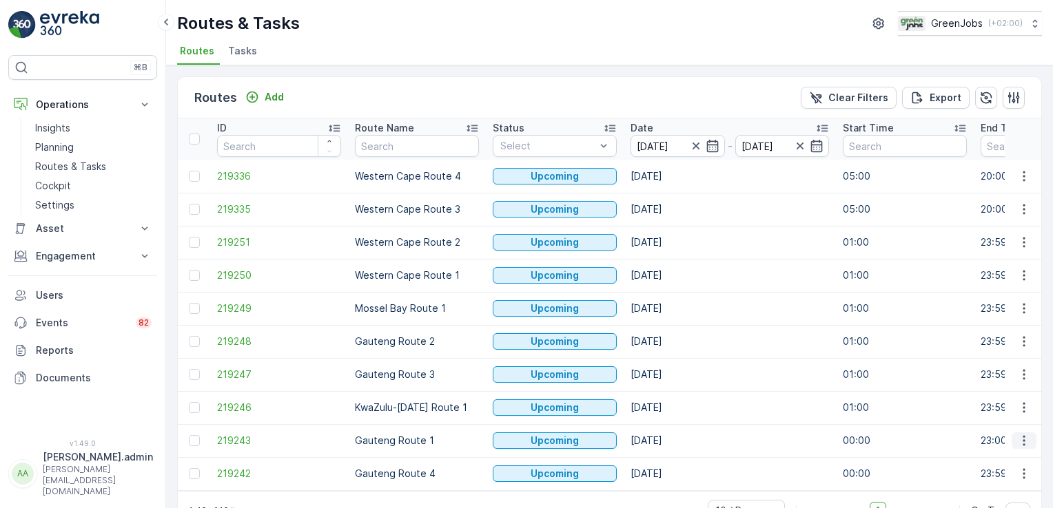
click at [1017, 438] on icon "button" at bounding box center [1024, 441] width 14 height 14
click at [1004, 335] on span "See More Details" at bounding box center [991, 336] width 80 height 14
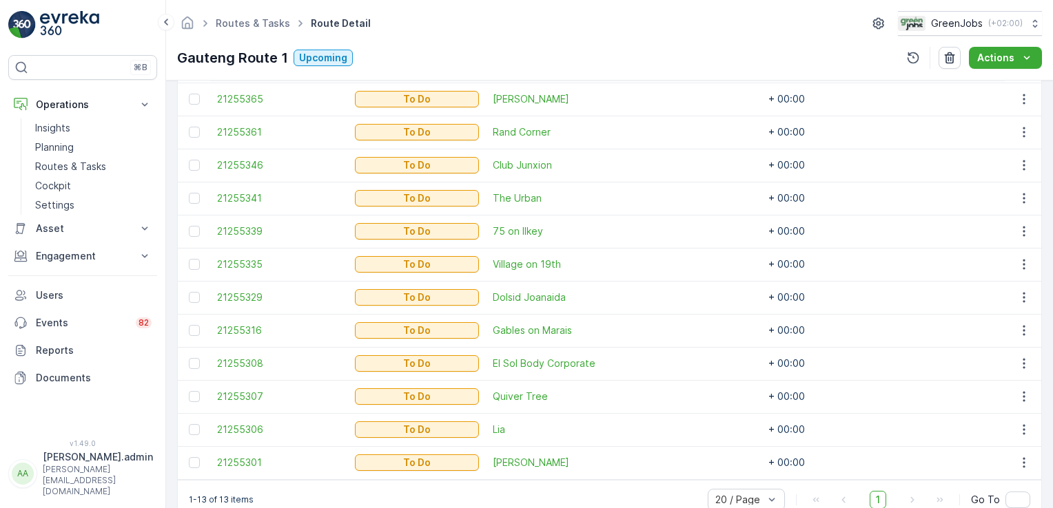
scroll to position [482, 0]
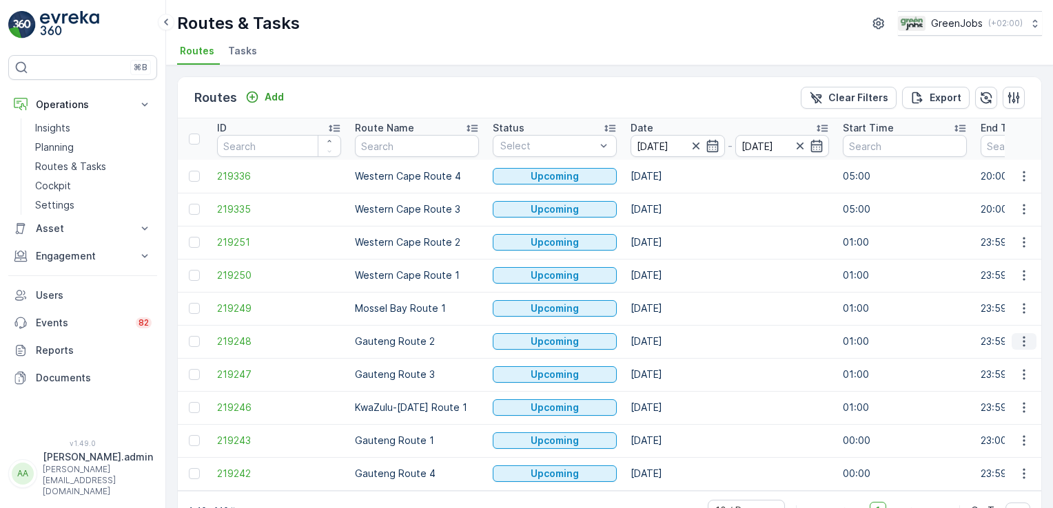
click at [1024, 343] on icon "button" at bounding box center [1024, 342] width 14 height 14
click at [1026, 358] on span "See More Details" at bounding box center [991, 361] width 80 height 14
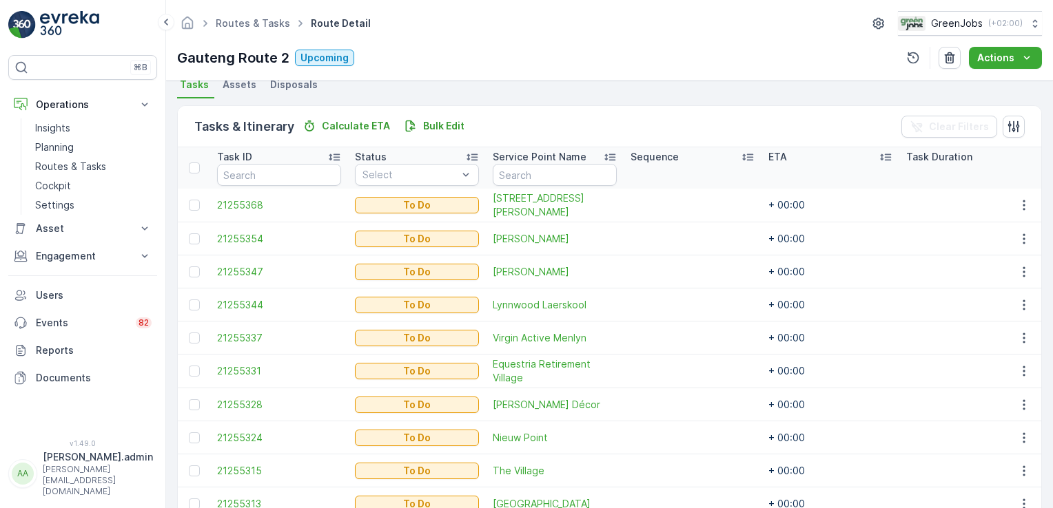
scroll to position [482, 0]
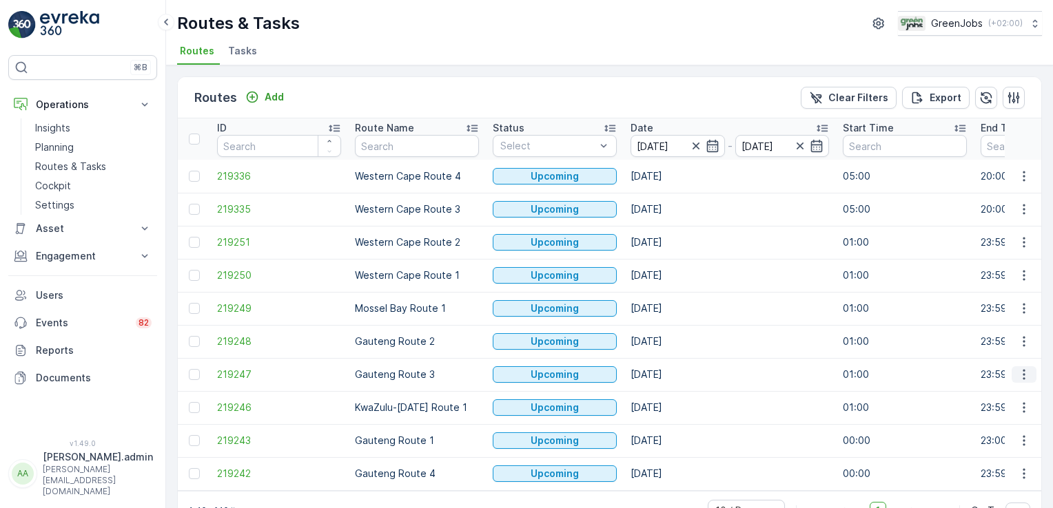
click at [1017, 372] on icon "button" at bounding box center [1024, 375] width 14 height 14
click at [1022, 394] on span "See More Details" at bounding box center [991, 394] width 80 height 14
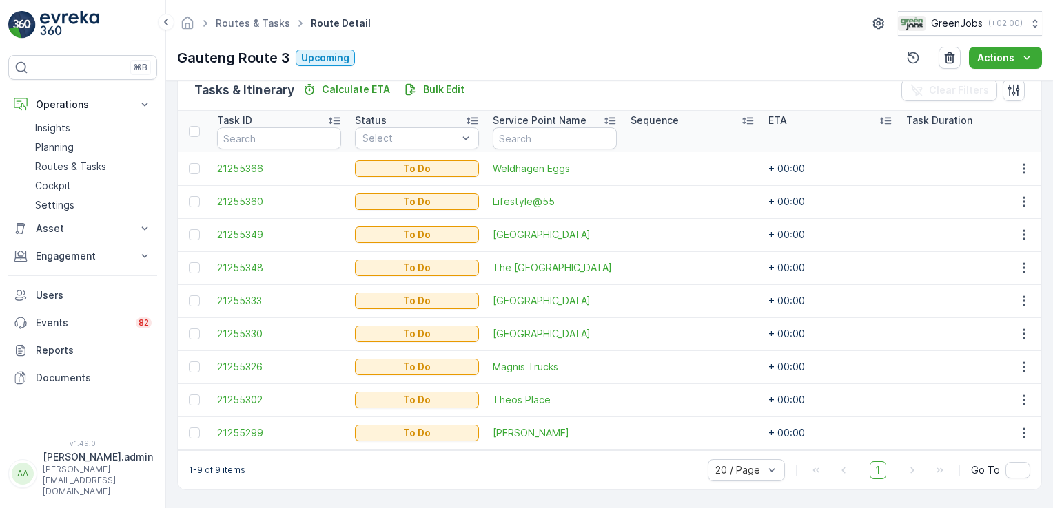
scroll to position [350, 0]
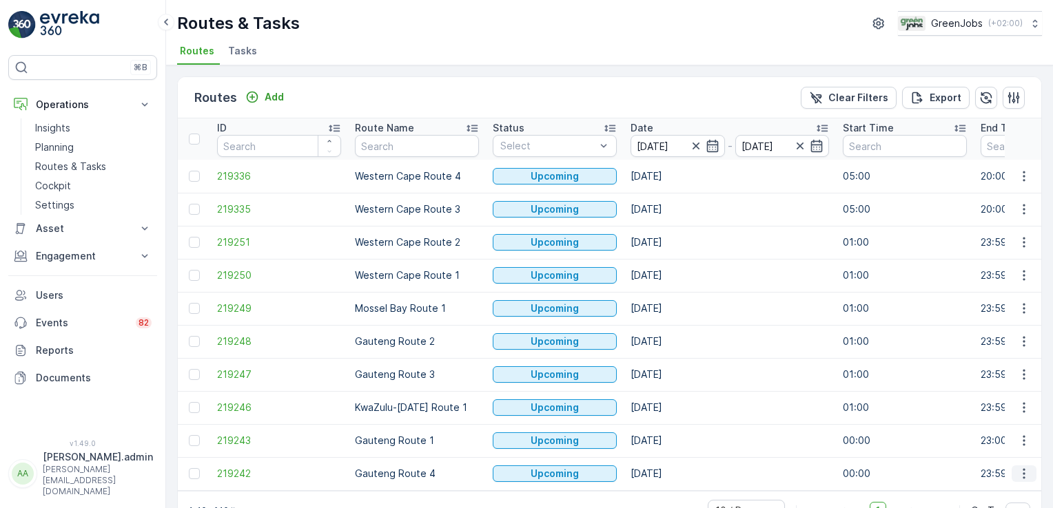
click at [1024, 470] on icon "button" at bounding box center [1024, 474] width 14 height 14
click at [1003, 366] on span "See More Details" at bounding box center [991, 369] width 80 height 14
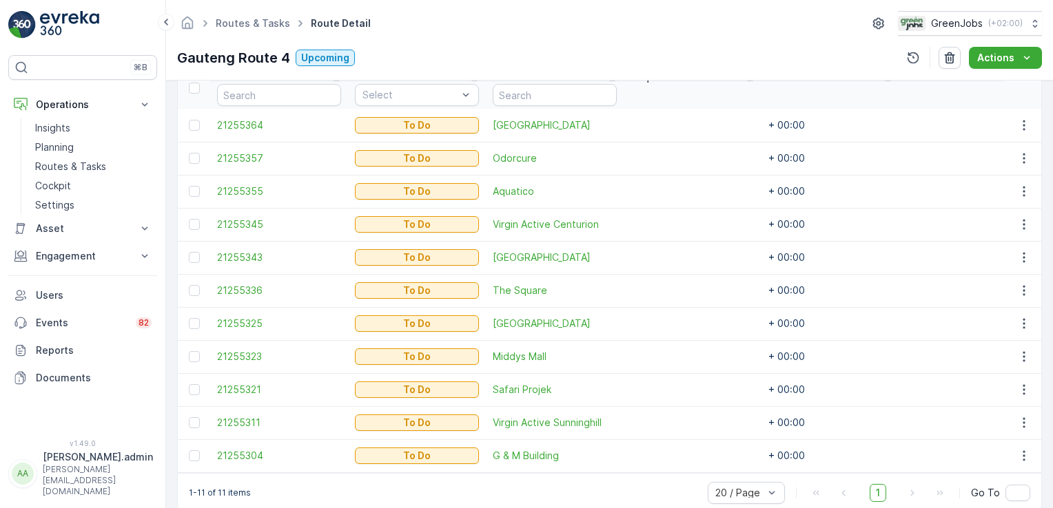
scroll to position [416, 0]
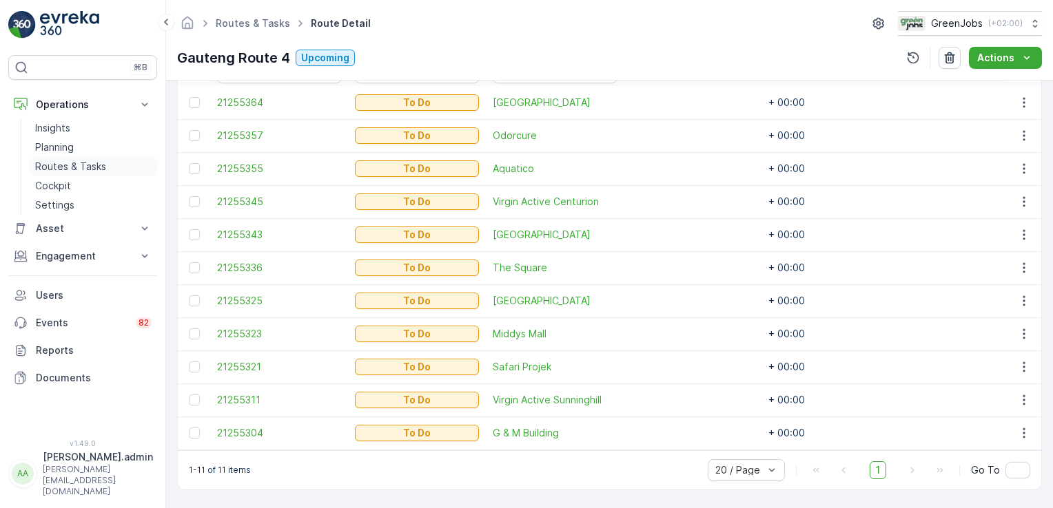
click at [61, 161] on p "Routes & Tasks" at bounding box center [70, 167] width 71 height 14
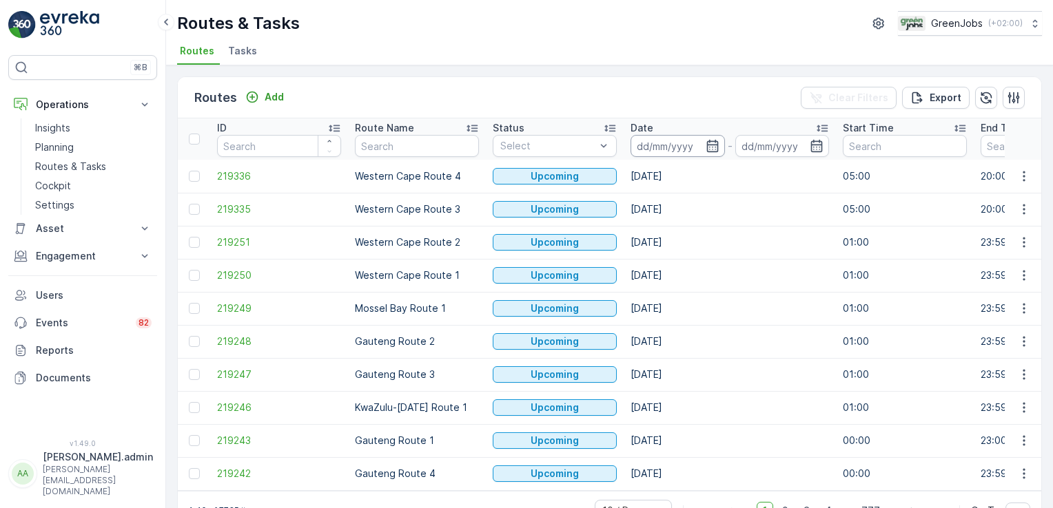
click at [665, 147] on input at bounding box center [677, 146] width 94 height 22
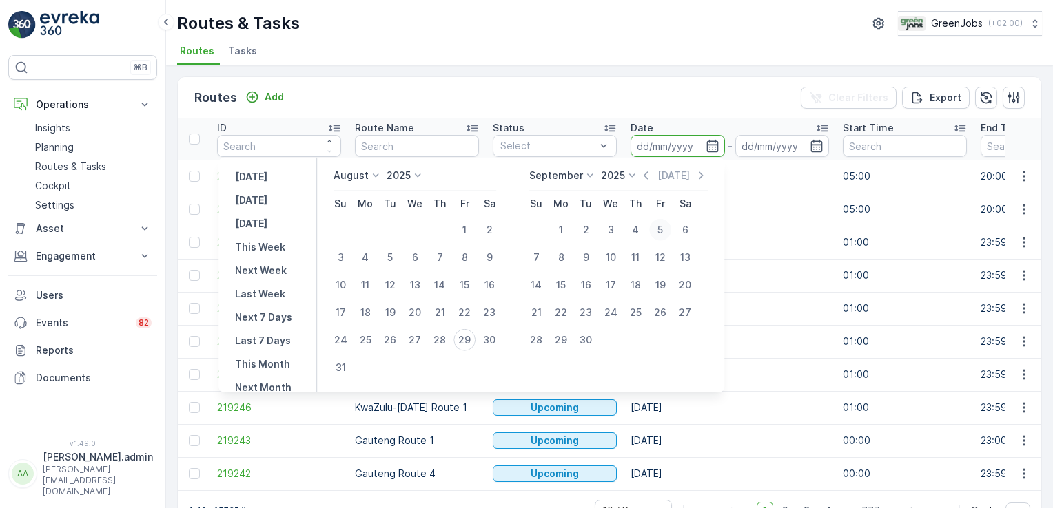
click at [665, 230] on div "5" at bounding box center [660, 230] width 22 height 22
type input "[DATE]"
click at [665, 230] on div "5" at bounding box center [660, 230] width 22 height 22
type input "[DATE]"
